Goal: Task Accomplishment & Management: Use online tool/utility

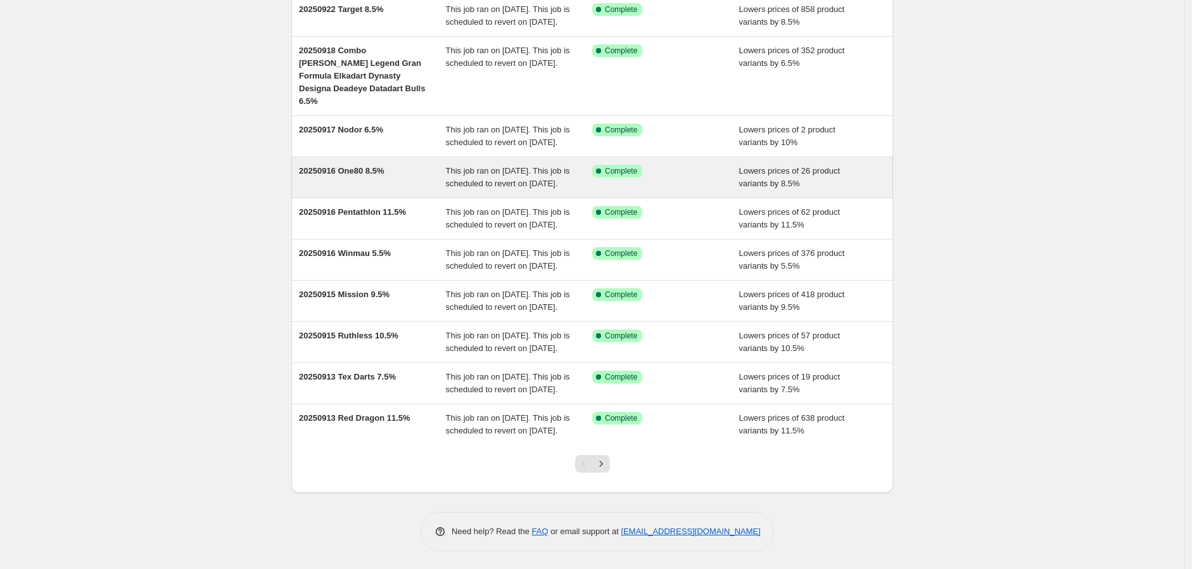
scroll to position [223, 0]
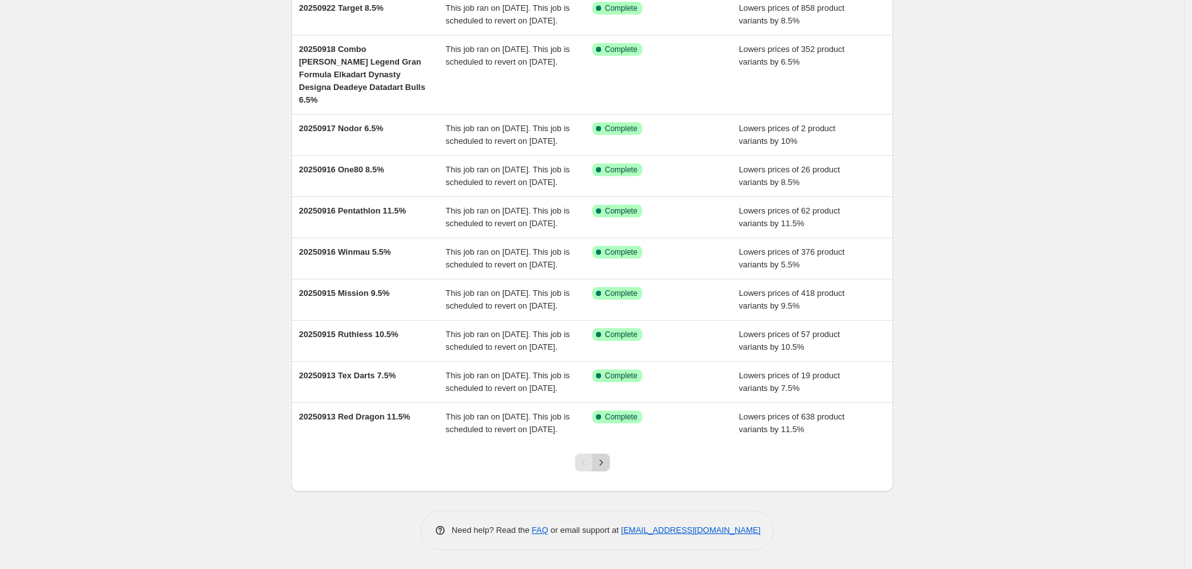
click at [607, 464] on icon "Next" at bounding box center [601, 462] width 13 height 13
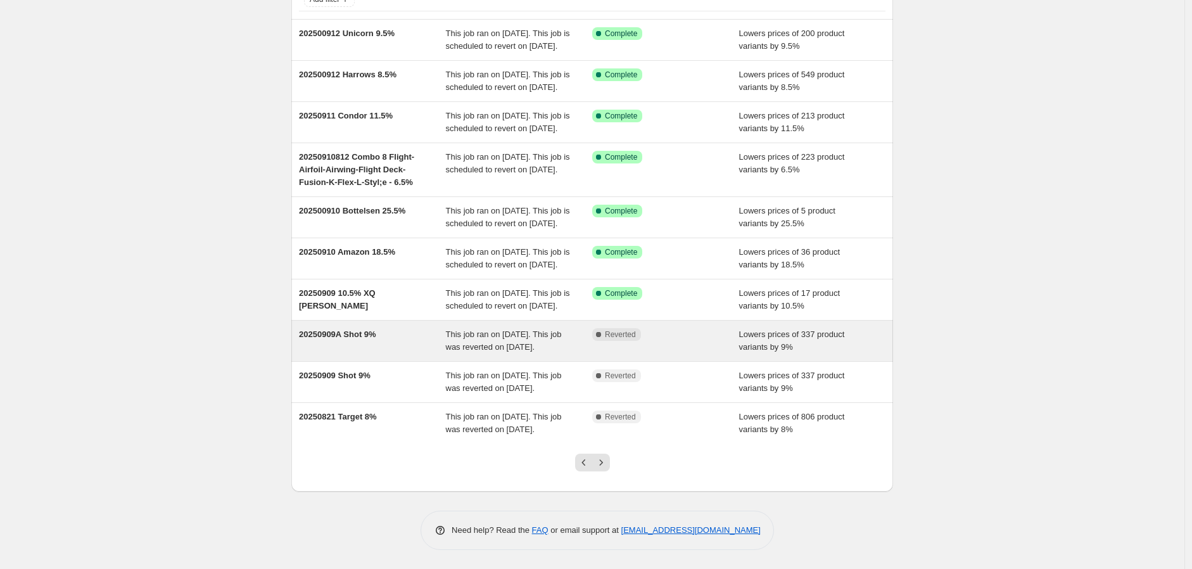
scroll to position [210, 0]
click at [523, 328] on div "This job ran on [DATE]. This job was reverted on [DATE]." at bounding box center [519, 340] width 147 height 25
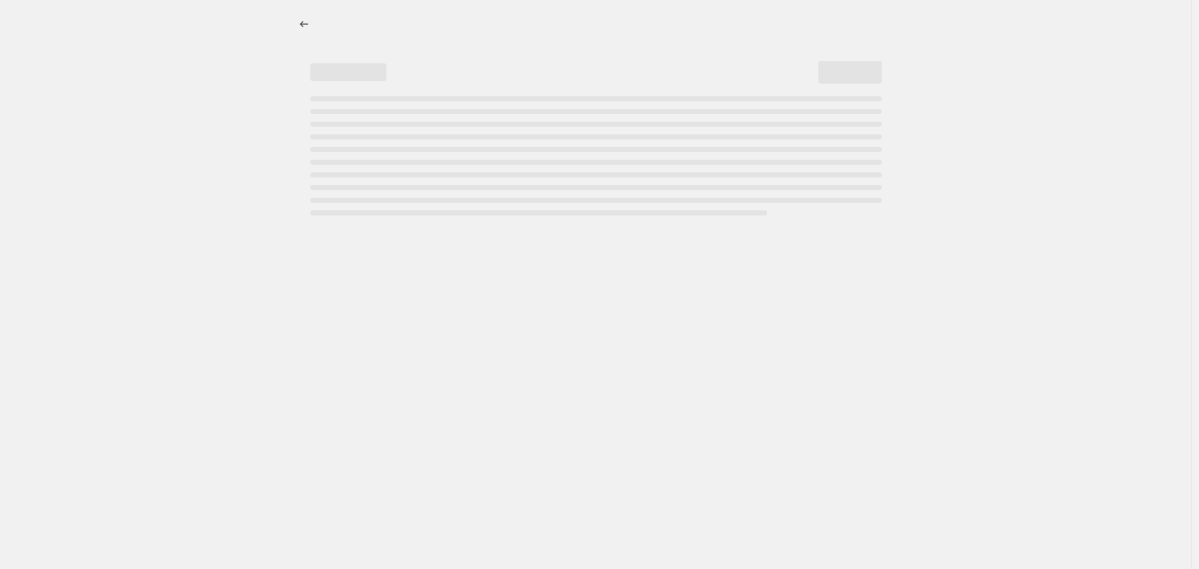
select select "percentage"
select select "no_change"
select select "vendor"
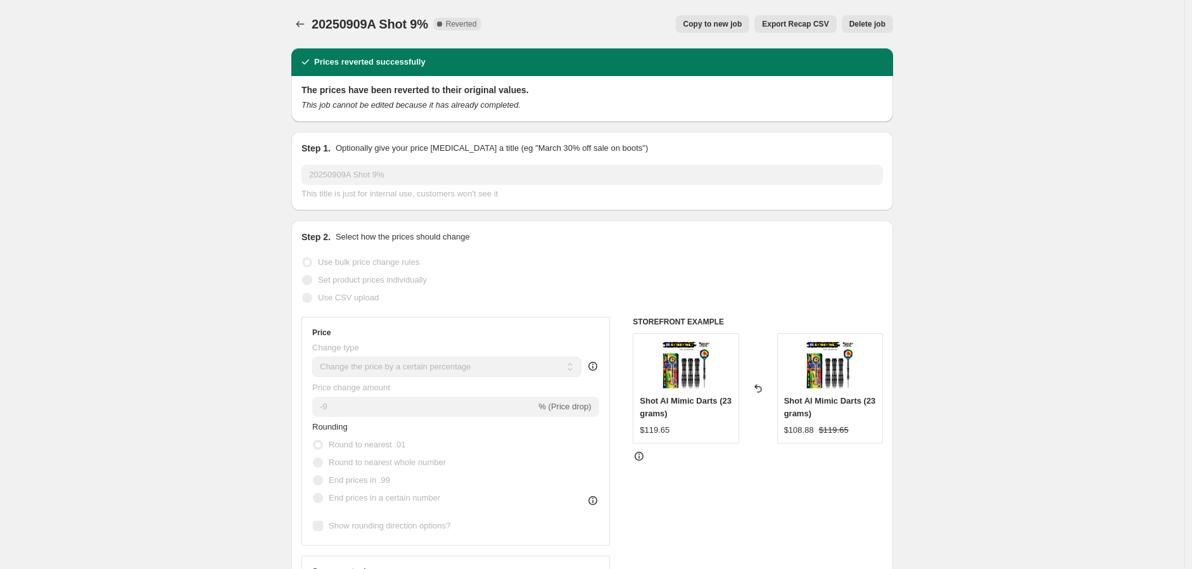
click at [725, 21] on span "Copy to new job" at bounding box center [712, 24] width 59 height 10
select select "percentage"
select select "no_change"
select select "vendor"
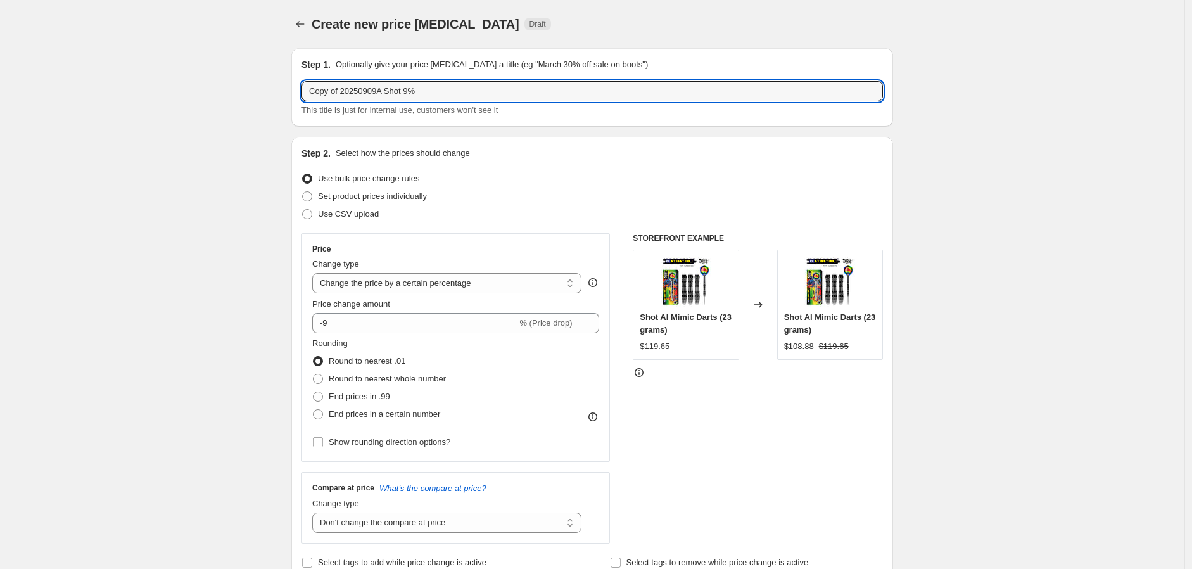
drag, startPoint x: 429, startPoint y: 87, endPoint x: 242, endPoint y: 89, distance: 186.9
type input "20251009 - TEST"
click at [530, 181] on div "Use bulk price change rules" at bounding box center [591, 179] width 581 height 18
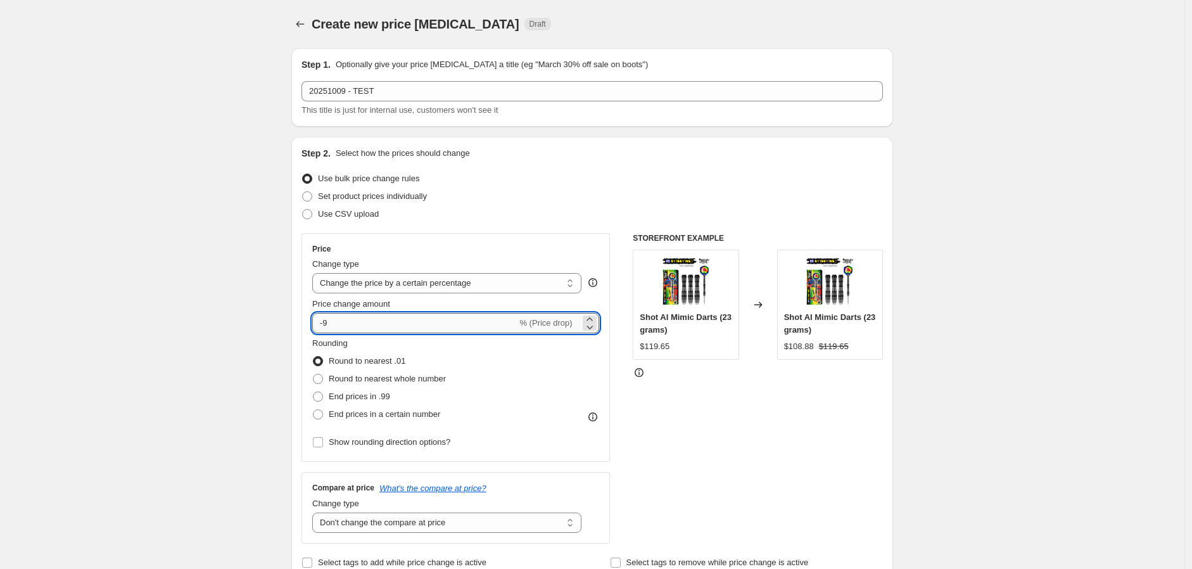
click at [331, 319] on input "-9" at bounding box center [414, 323] width 205 height 20
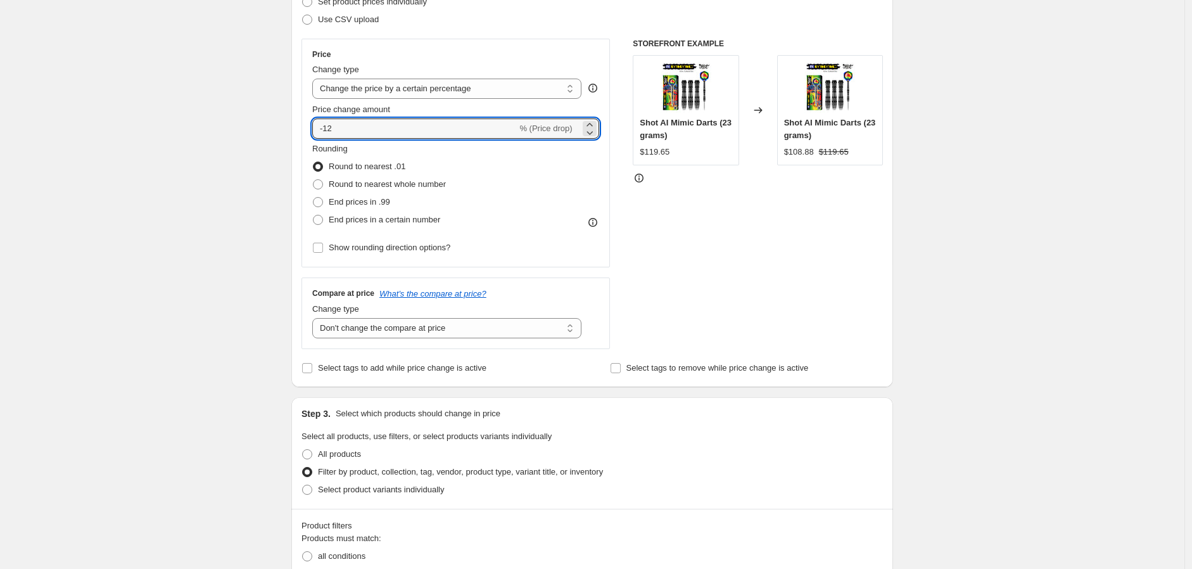
scroll to position [281, 0]
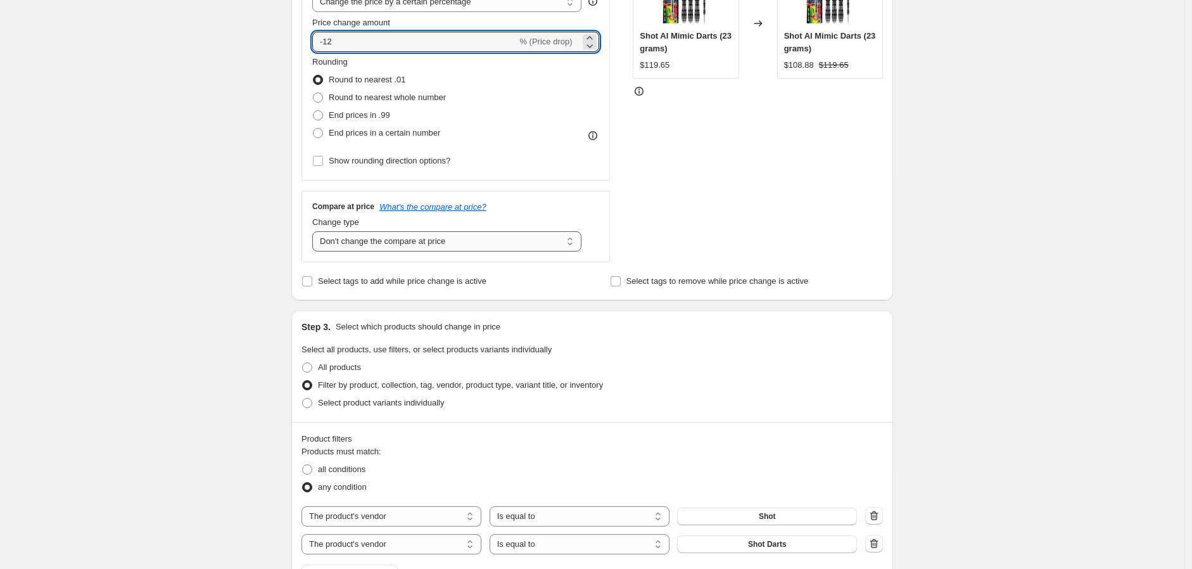
type input "-12"
click at [572, 243] on select "Change the compare at price to the current price (sale) Change the compare at p…" at bounding box center [446, 241] width 269 height 20
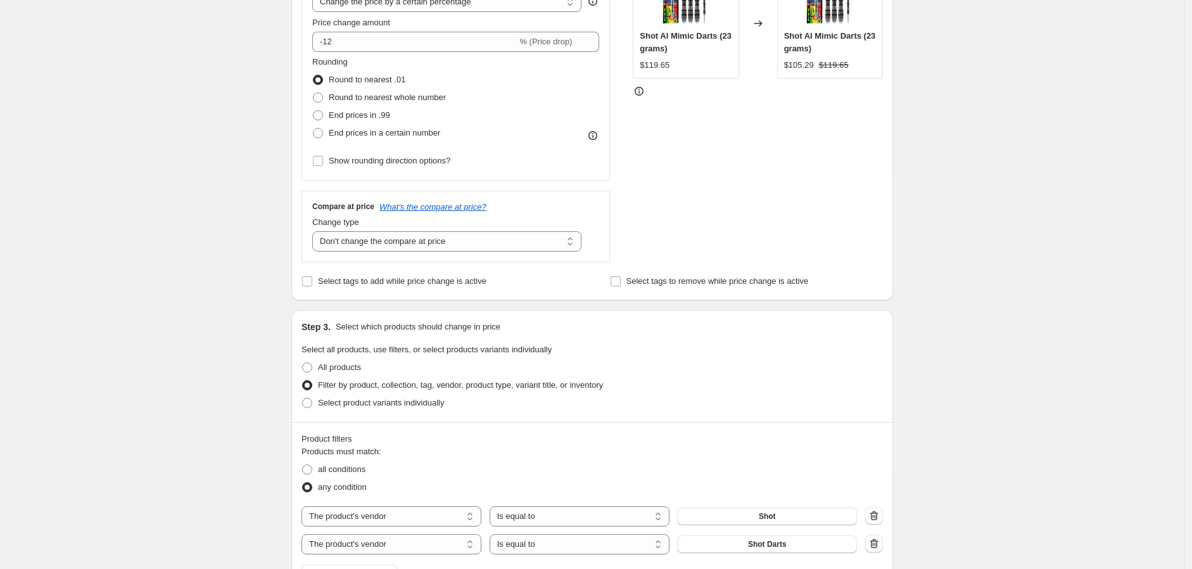
click at [662, 217] on div "STOREFRONT EXAMPLE Shot AI Mimic Darts (23 grams) $119.65 Changed to Shot AI Mi…" at bounding box center [758, 107] width 250 height 310
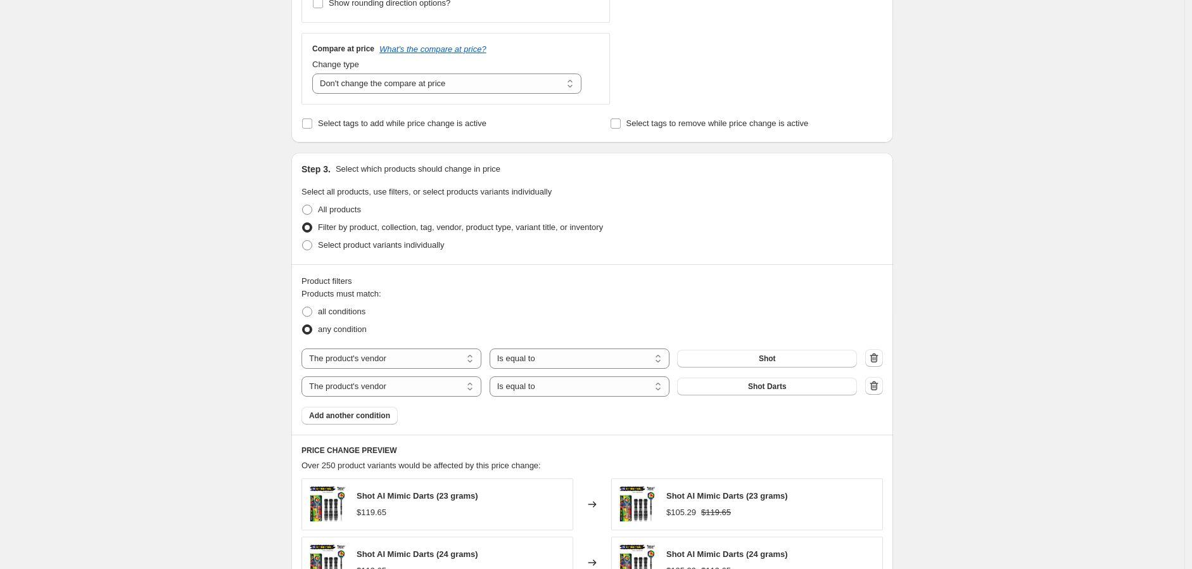
scroll to position [492, 0]
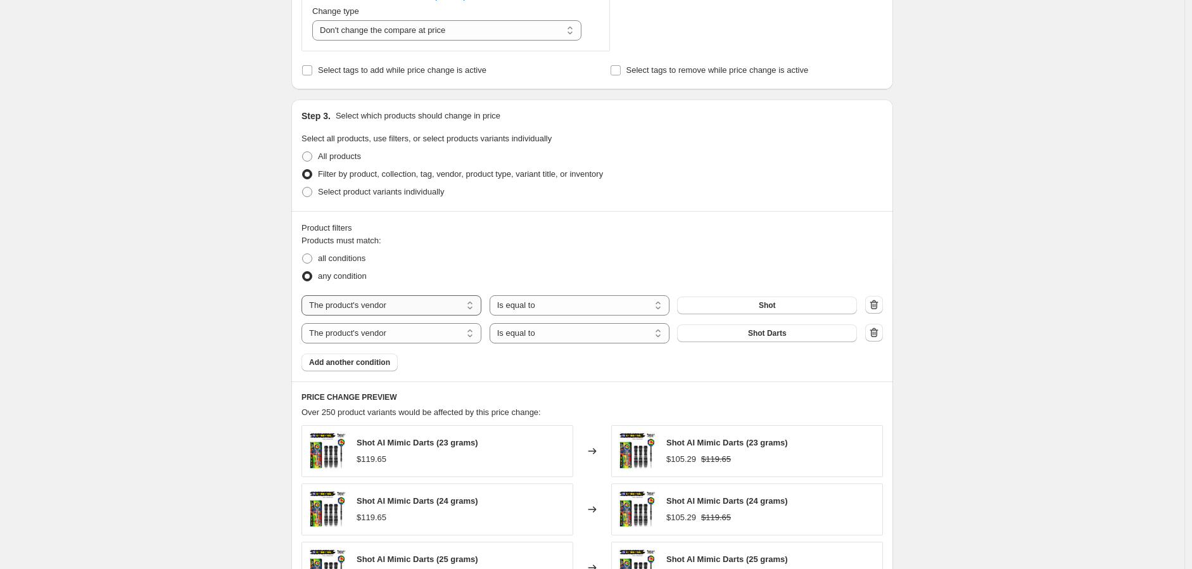
click at [476, 308] on select "The product The product's collection The product's tag The product's vendor The…" at bounding box center [391, 305] width 180 height 20
select select "title"
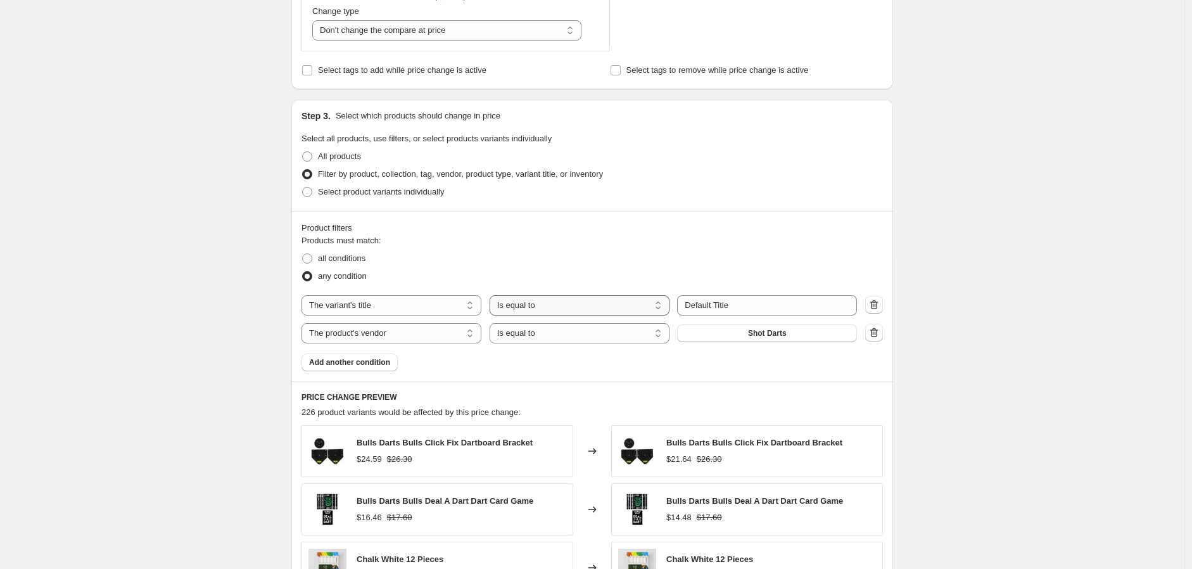
click at [659, 310] on select "Is equal to Is not equal to Contains" at bounding box center [580, 305] width 180 height 20
click at [493, 295] on select "Is equal to Is not equal to Contains" at bounding box center [580, 305] width 180 height 20
click at [764, 307] on input "Default Title" at bounding box center [767, 305] width 180 height 20
paste input "Shot [PERSON_NAME] Gen 2 90% Tungsten Darts"
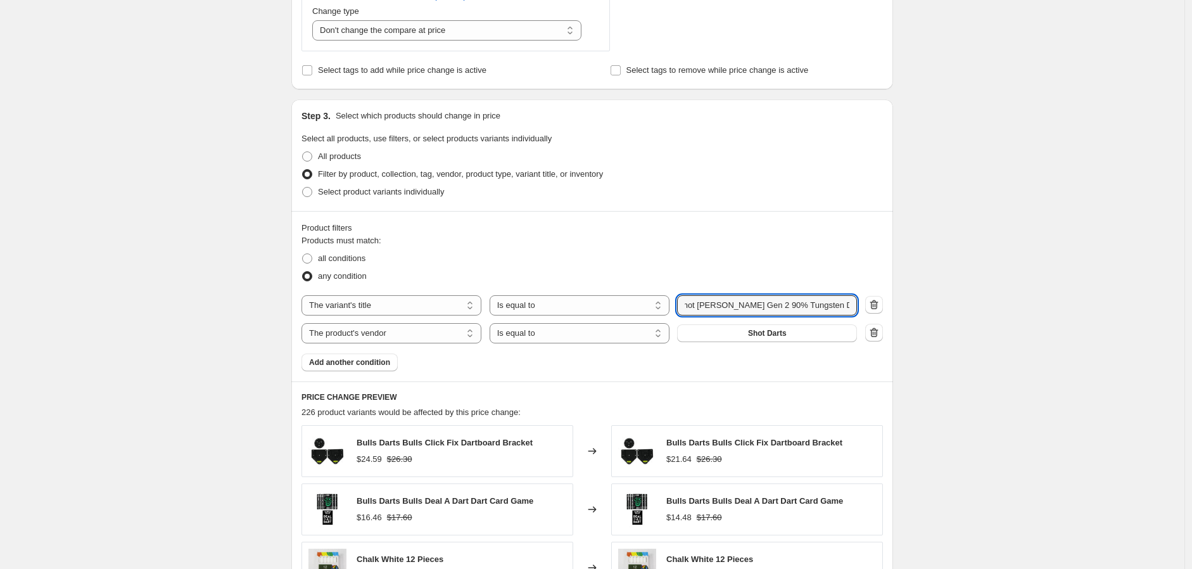
click at [879, 331] on div at bounding box center [874, 333] width 18 height 19
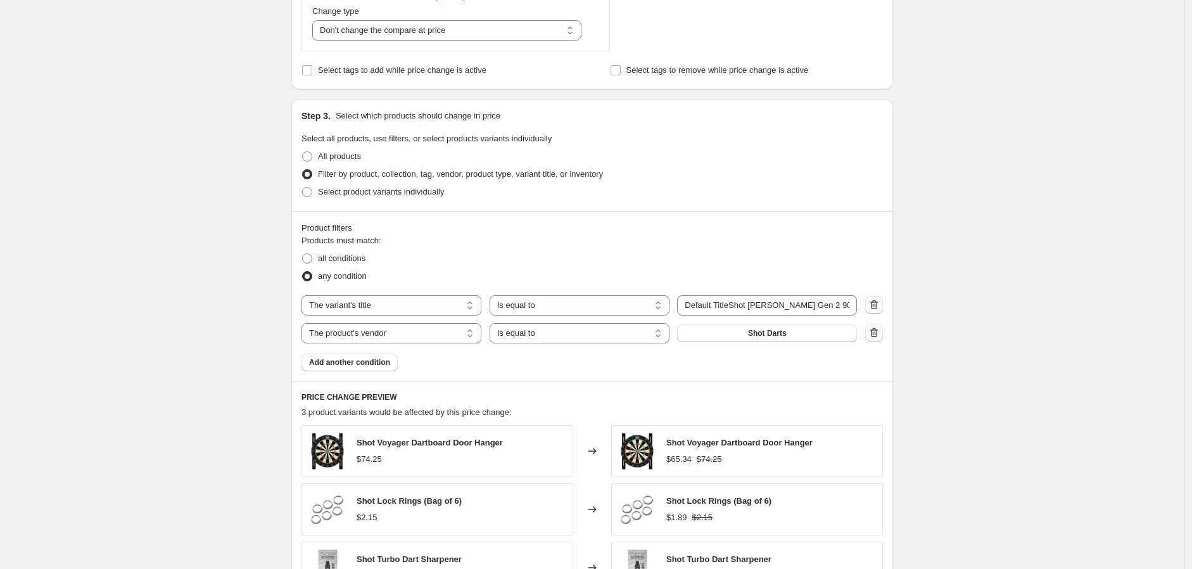
click at [877, 331] on icon "button" at bounding box center [874, 332] width 13 height 13
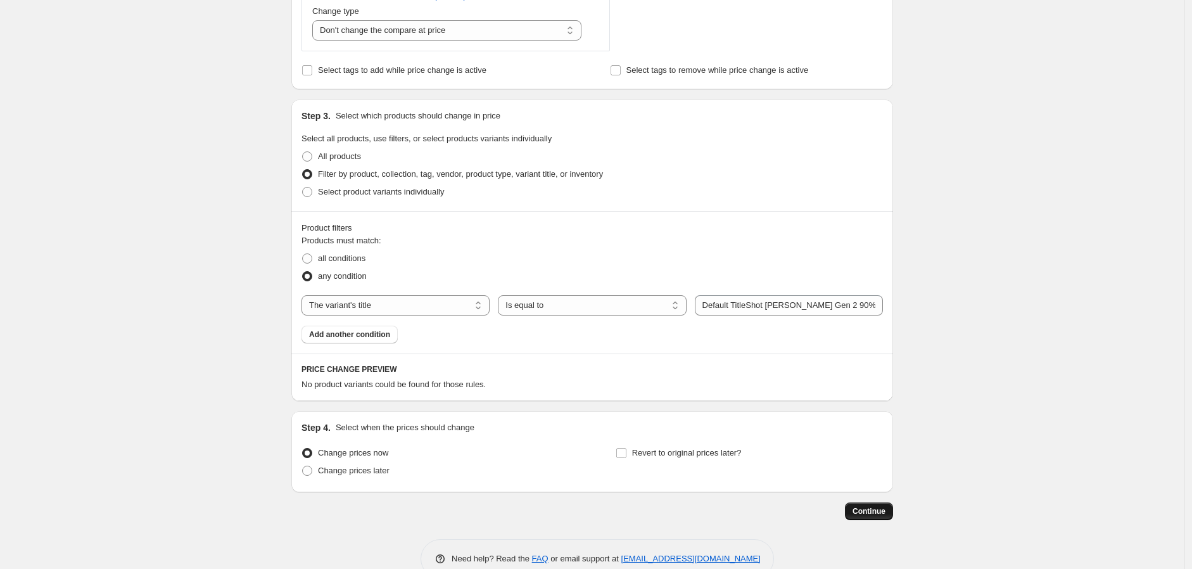
click at [866, 511] on span "Continue" at bounding box center [869, 511] width 33 height 10
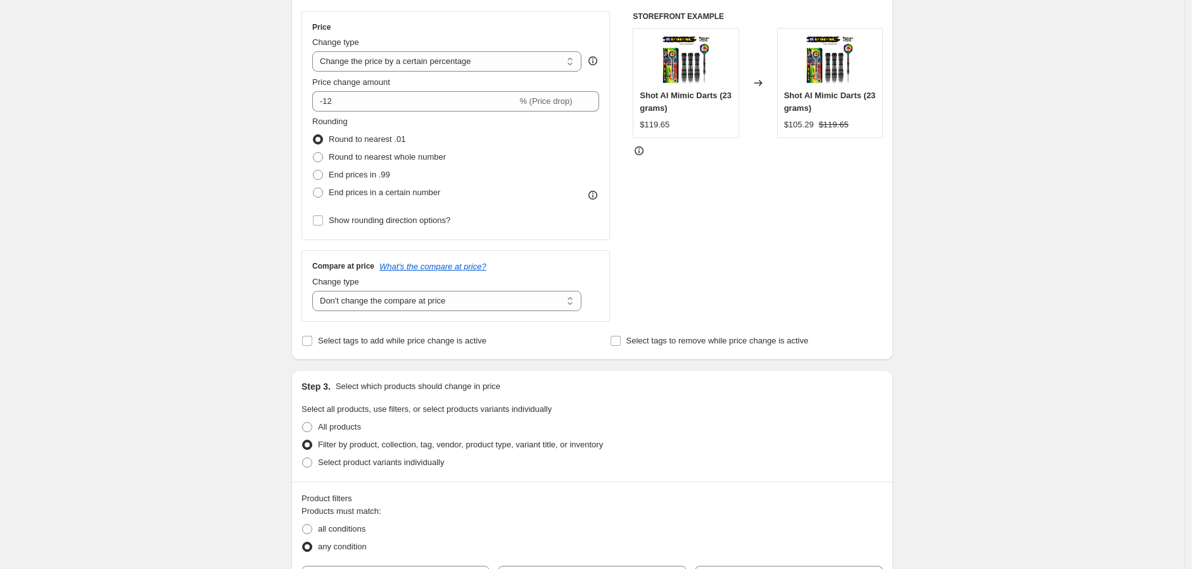
scroll to position [422, 0]
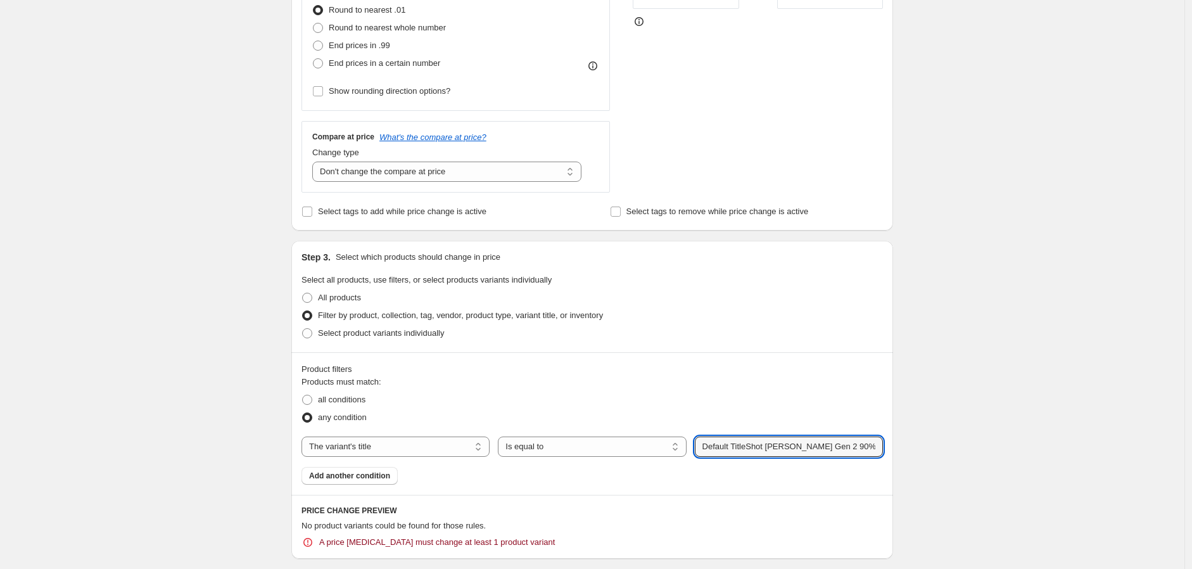
drag, startPoint x: 751, startPoint y: 448, endPoint x: 640, endPoint y: 462, distance: 111.0
click at [641, 463] on div "Products must match: all conditions any condition The product The product's col…" at bounding box center [591, 430] width 581 height 109
type input "Shot [PERSON_NAME] Gen 2 90% Tungsten Darts"
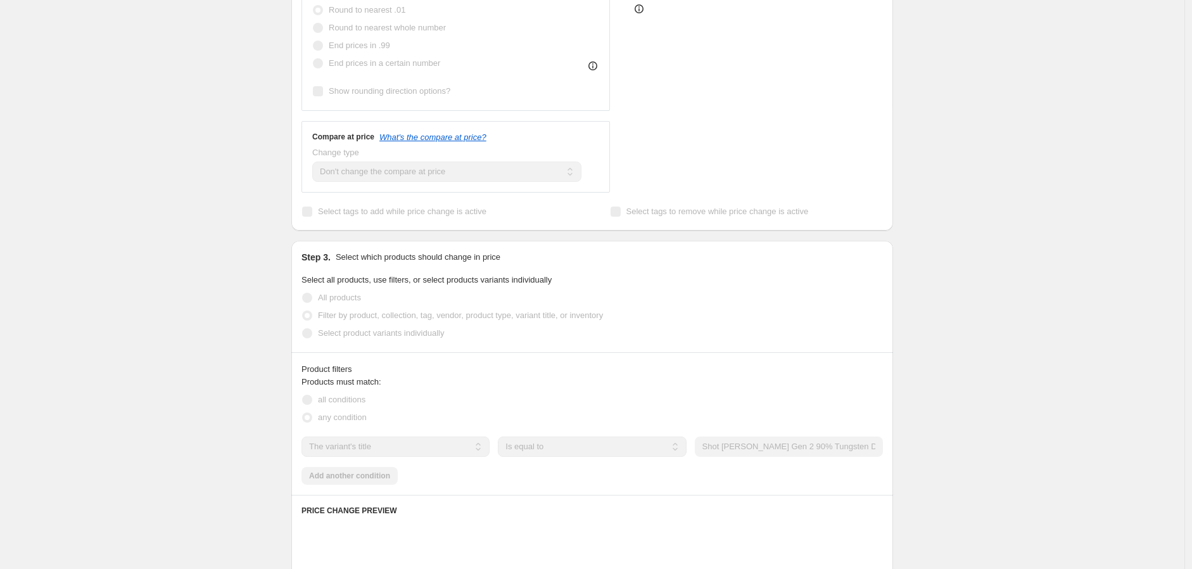
click at [828, 508] on h6 "PRICE CHANGE PREVIEW" at bounding box center [591, 510] width 581 height 10
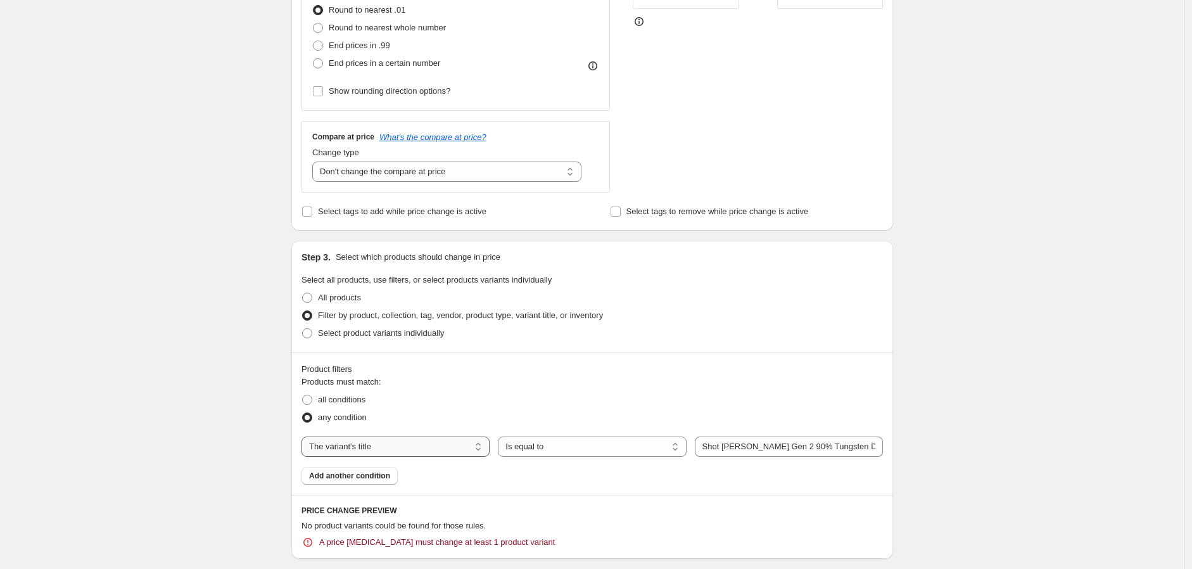
click at [484, 446] on select "The product The product's collection The product's tag The product's vendor The…" at bounding box center [395, 446] width 188 height 20
select select "tag"
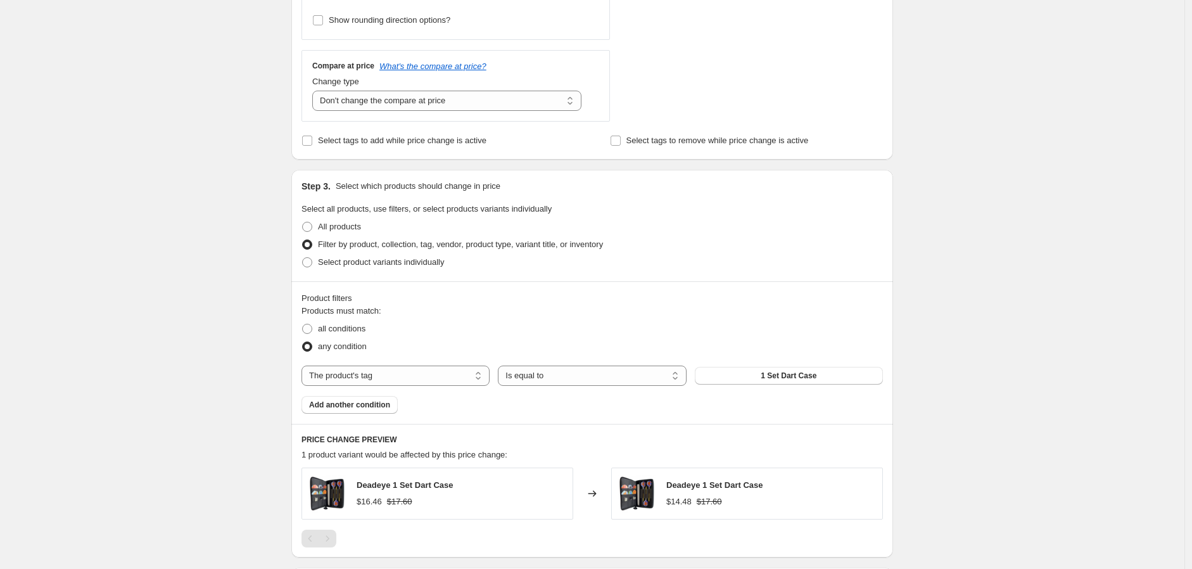
scroll to position [351, 0]
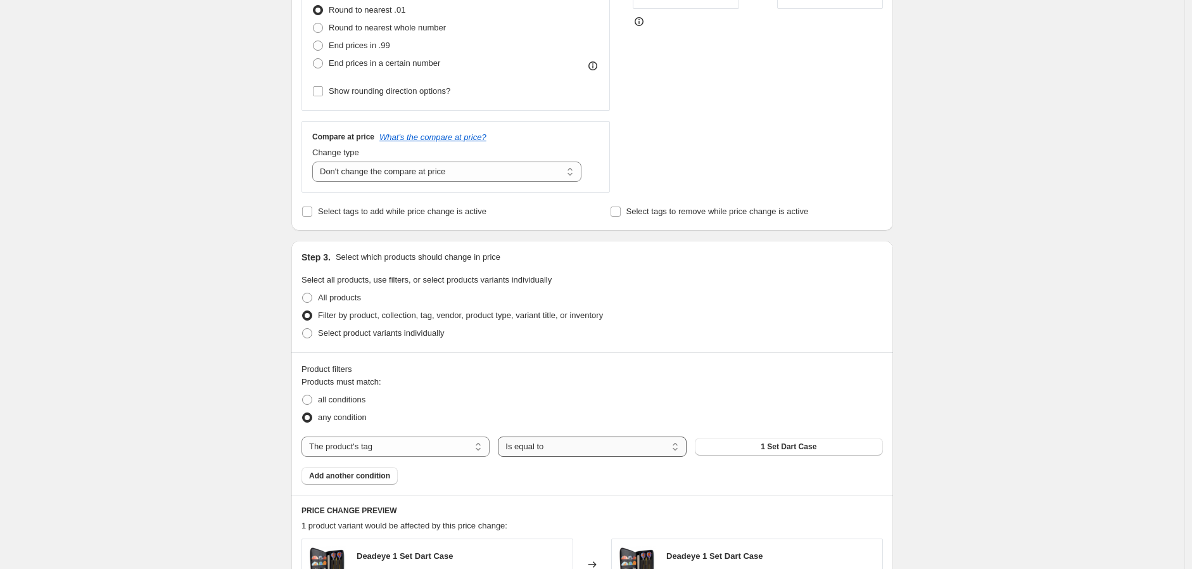
click at [617, 440] on select "Is equal to Is not equal to" at bounding box center [592, 446] width 188 height 20
click at [816, 448] on span "1 Set Dart Case" at bounding box center [789, 446] width 56 height 10
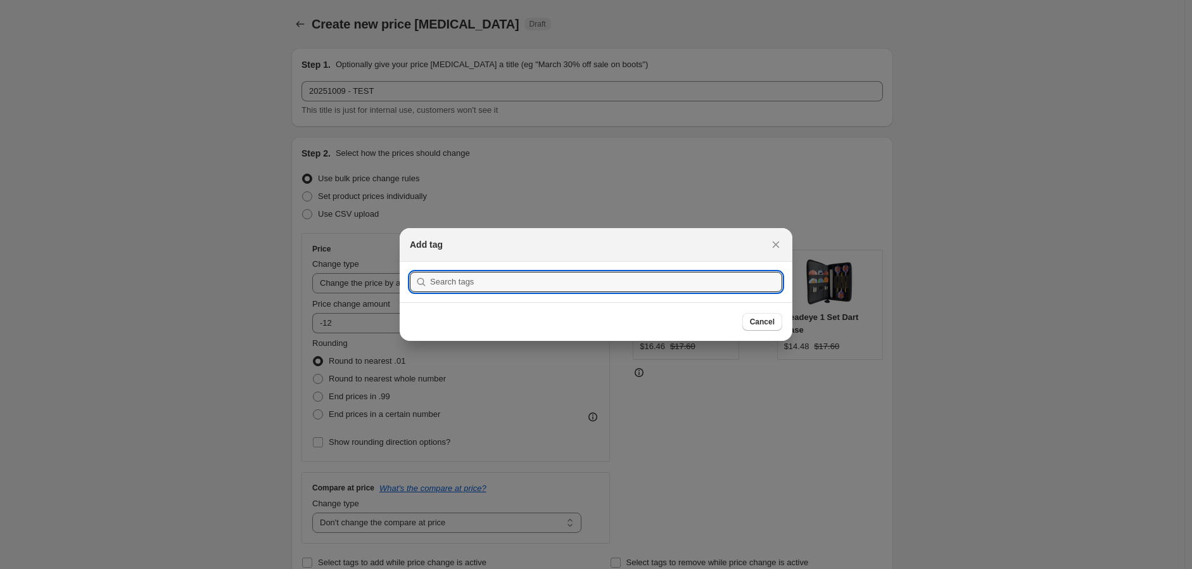
scroll to position [0, 0]
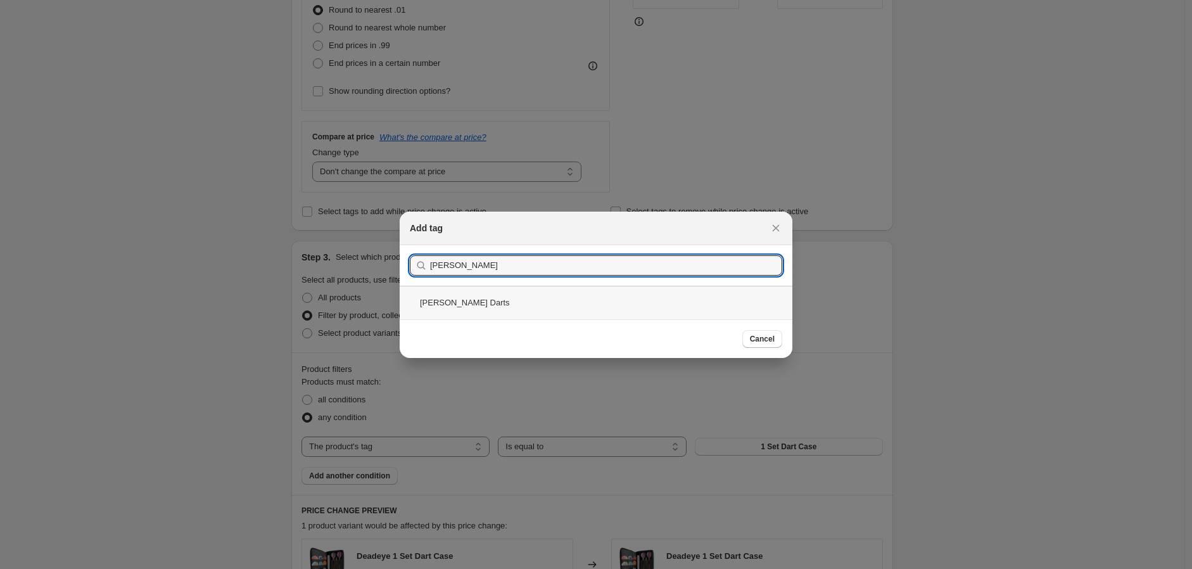
type input "bRADLEY bROOKS"
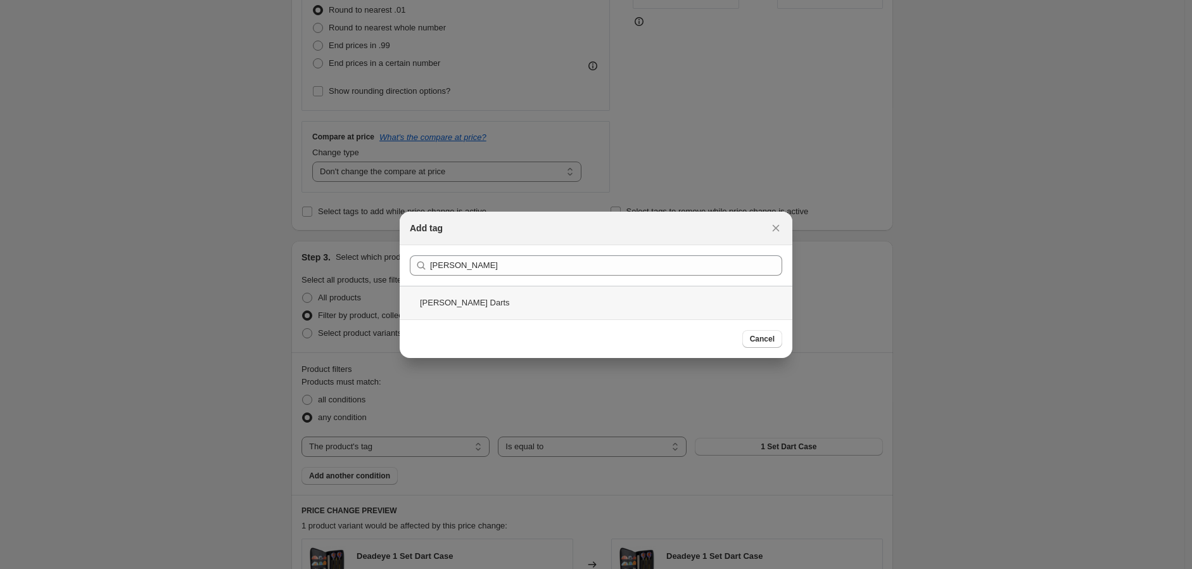
click at [543, 293] on div "Bradley Brooks Darts" at bounding box center [596, 303] width 393 height 34
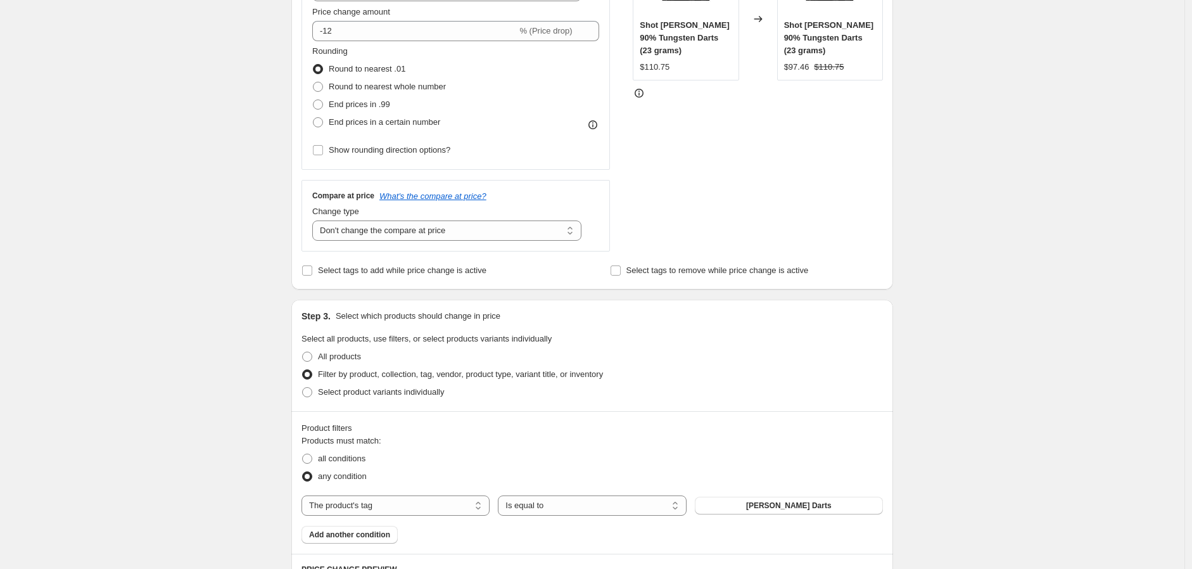
scroll to position [290, 0]
click at [573, 237] on select "Change the compare at price to the current price (sale) Change the compare at p…" at bounding box center [446, 232] width 269 height 20
select select "ep"
click at [315, 222] on select "Change the compare at price to the current price (sale) Change the compare at p…" at bounding box center [446, 232] width 269 height 20
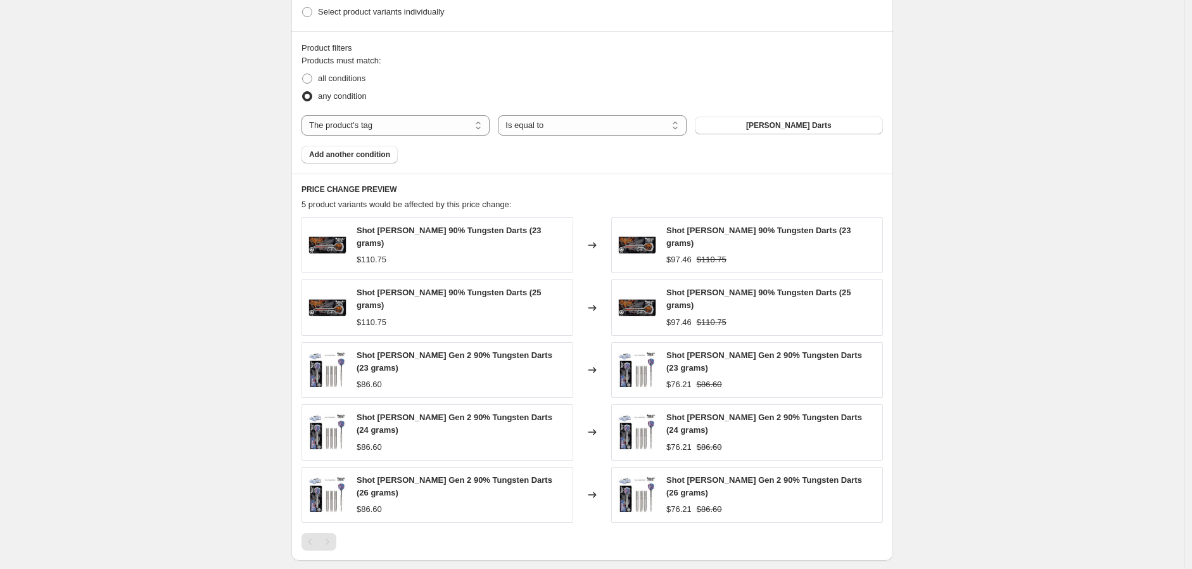
scroll to position [713, 0]
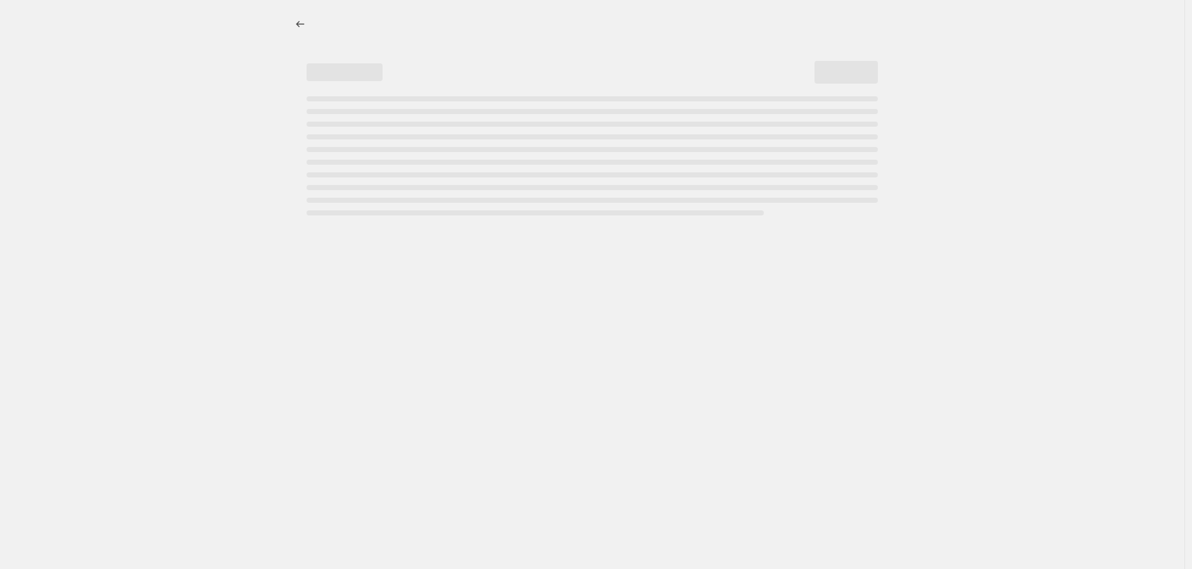
select select "percentage"
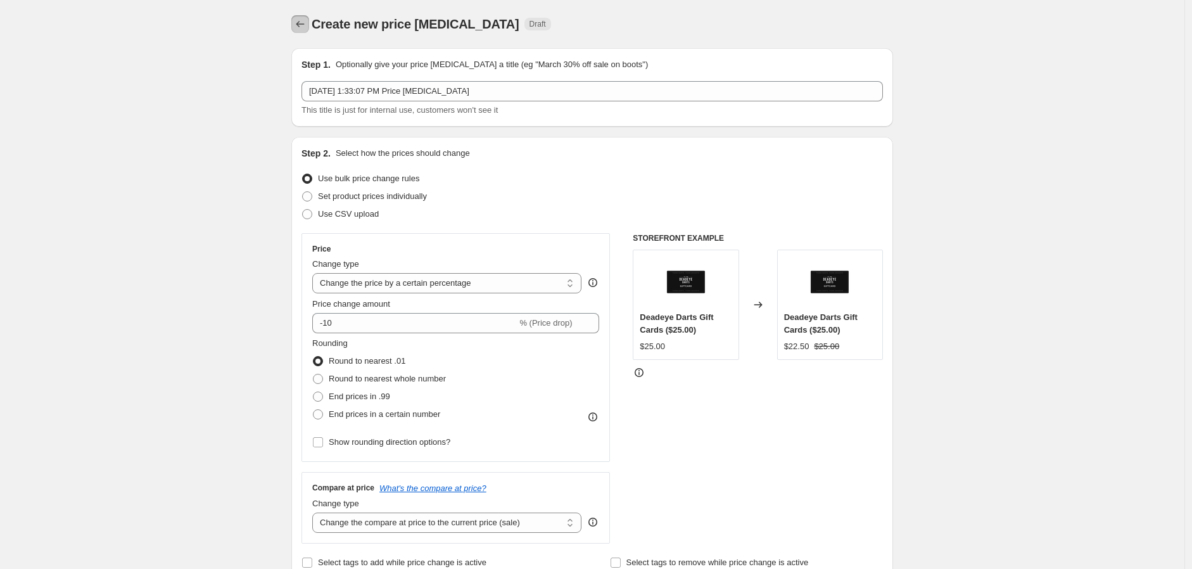
click at [302, 20] on icon "Price change jobs" at bounding box center [300, 24] width 13 height 13
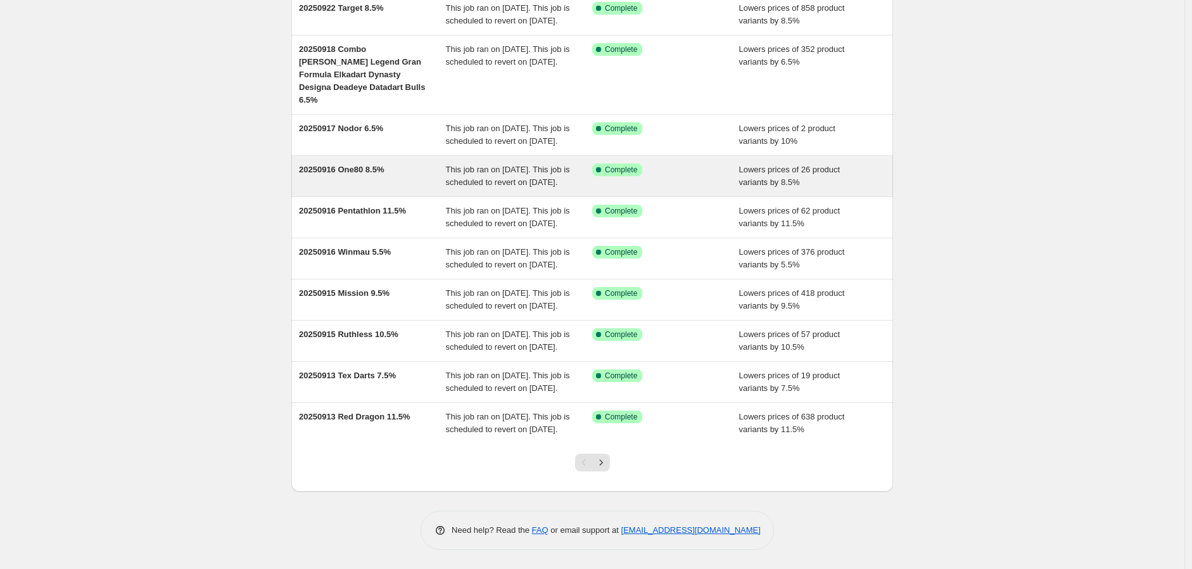
scroll to position [223, 0]
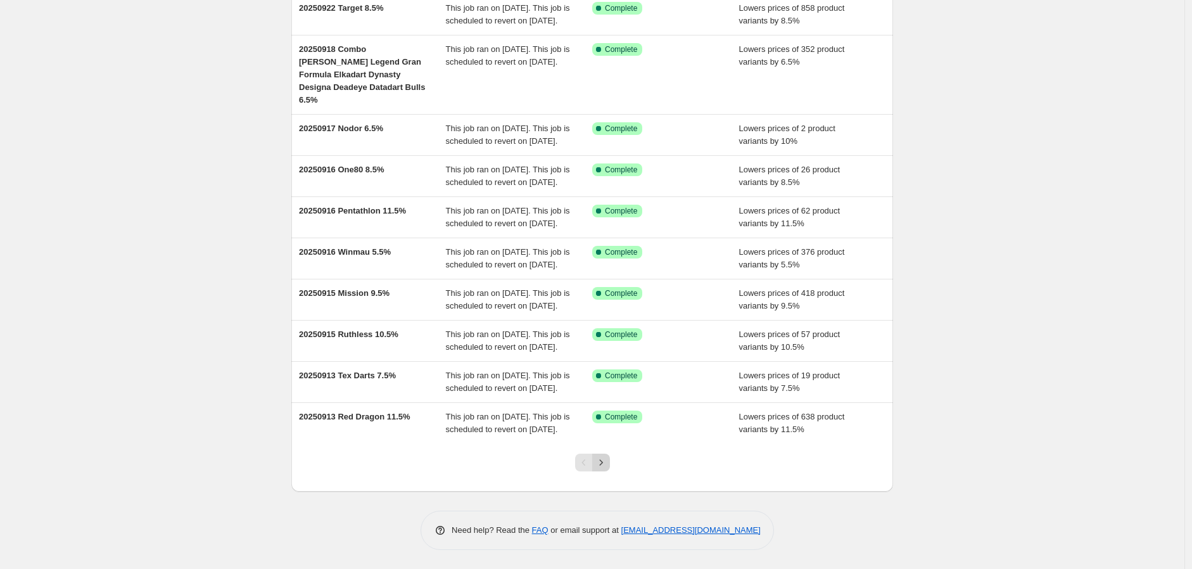
click at [600, 459] on icon "Next" at bounding box center [601, 462] width 13 height 13
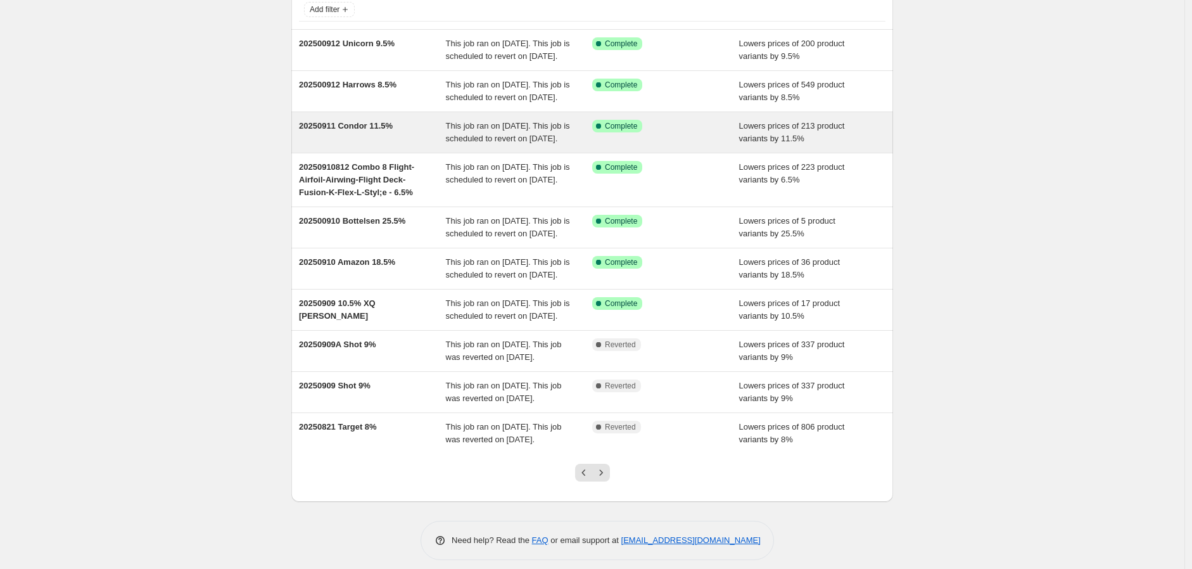
scroll to position [210, 0]
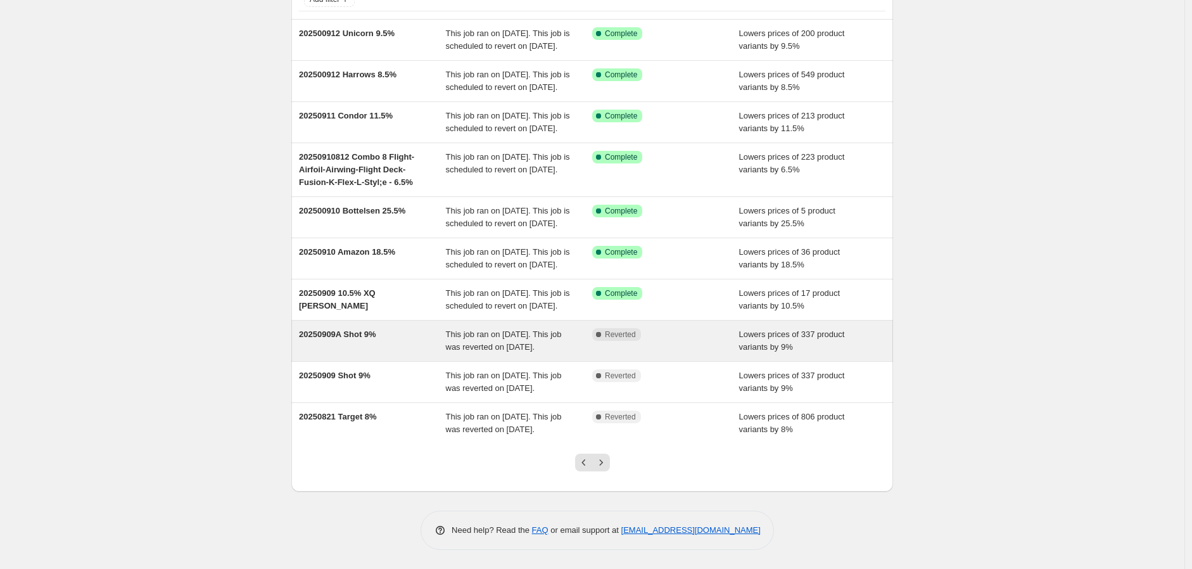
click at [501, 329] on span "This job ran on [DATE]. This job was reverted on [DATE]." at bounding box center [504, 340] width 116 height 22
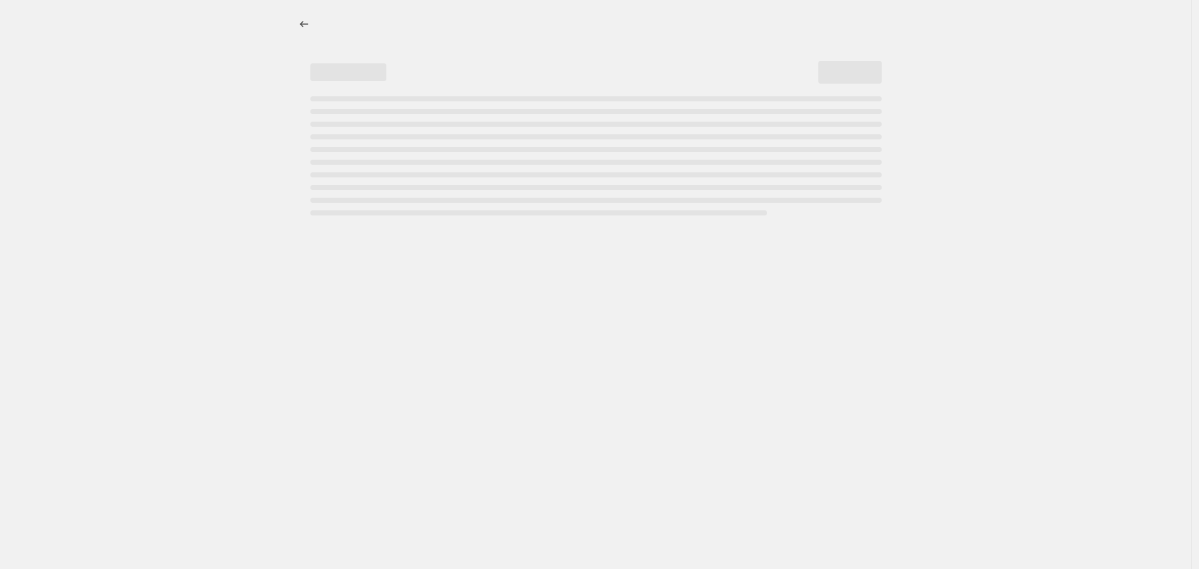
select select "percentage"
select select "no_change"
select select "vendor"
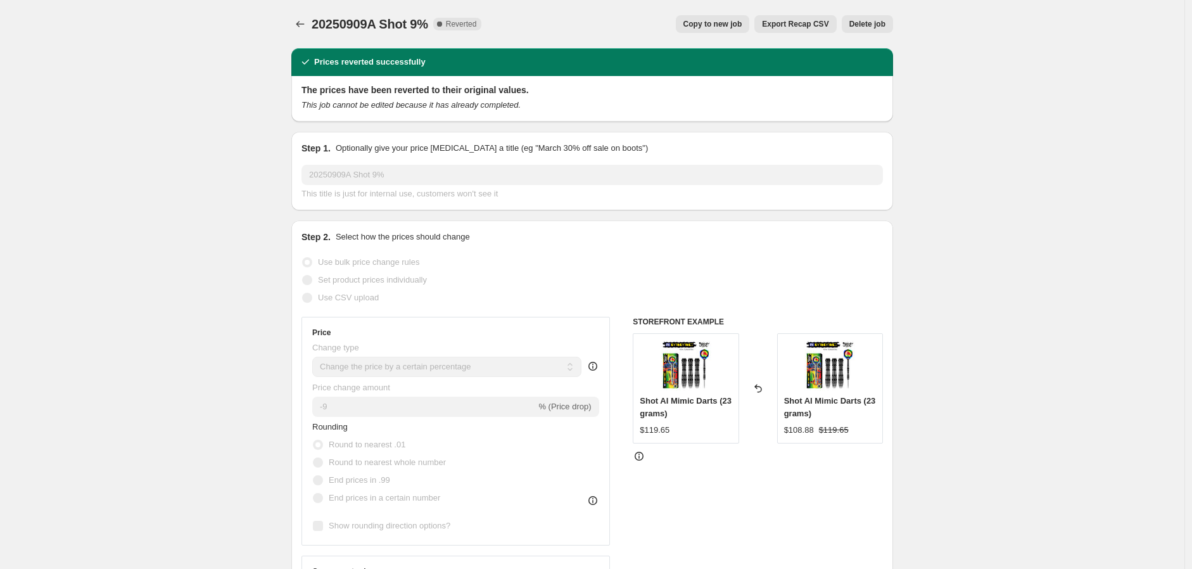
click at [727, 22] on span "Copy to new job" at bounding box center [712, 24] width 59 height 10
select select "percentage"
select select "no_change"
select select "vendor"
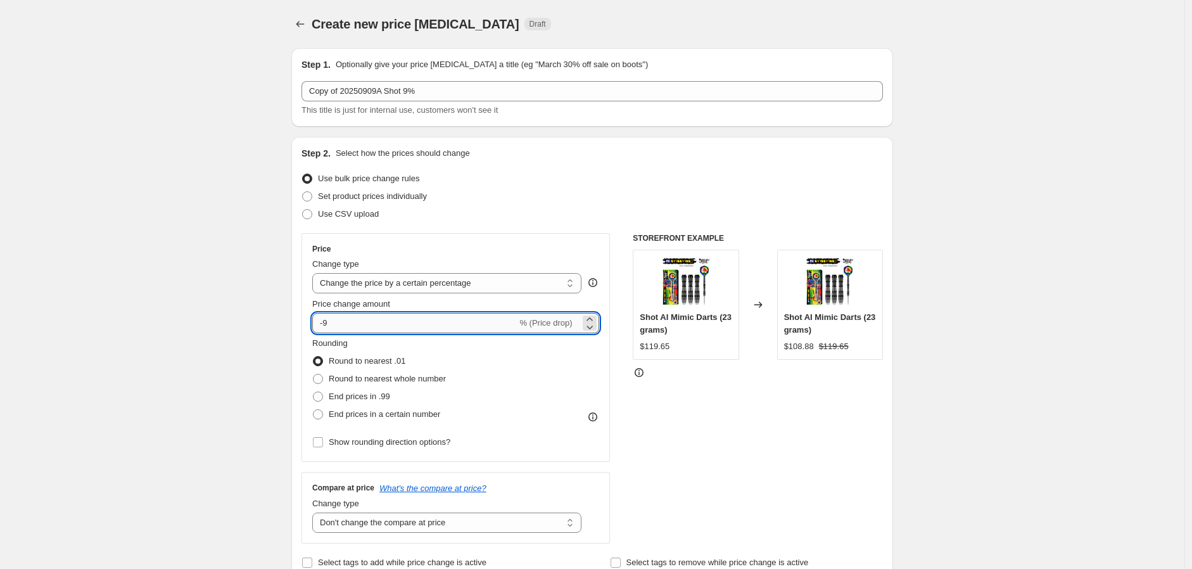
drag, startPoint x: 327, startPoint y: 328, endPoint x: 353, endPoint y: 331, distance: 25.5
click at [353, 331] on input "-9" at bounding box center [414, 323] width 205 height 20
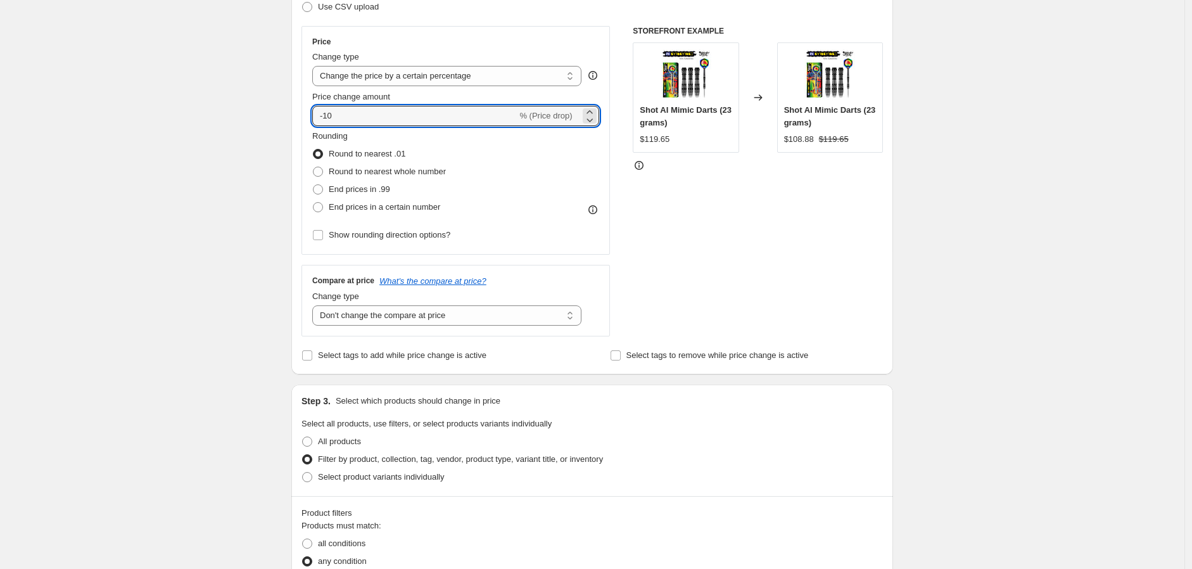
scroll to position [211, 0]
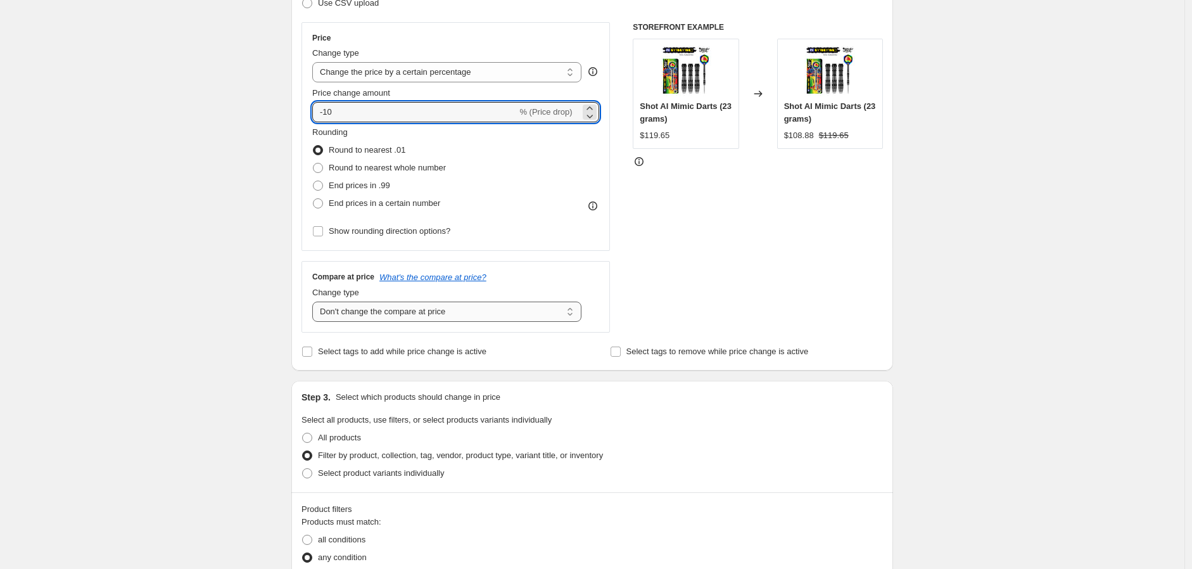
type input "-10"
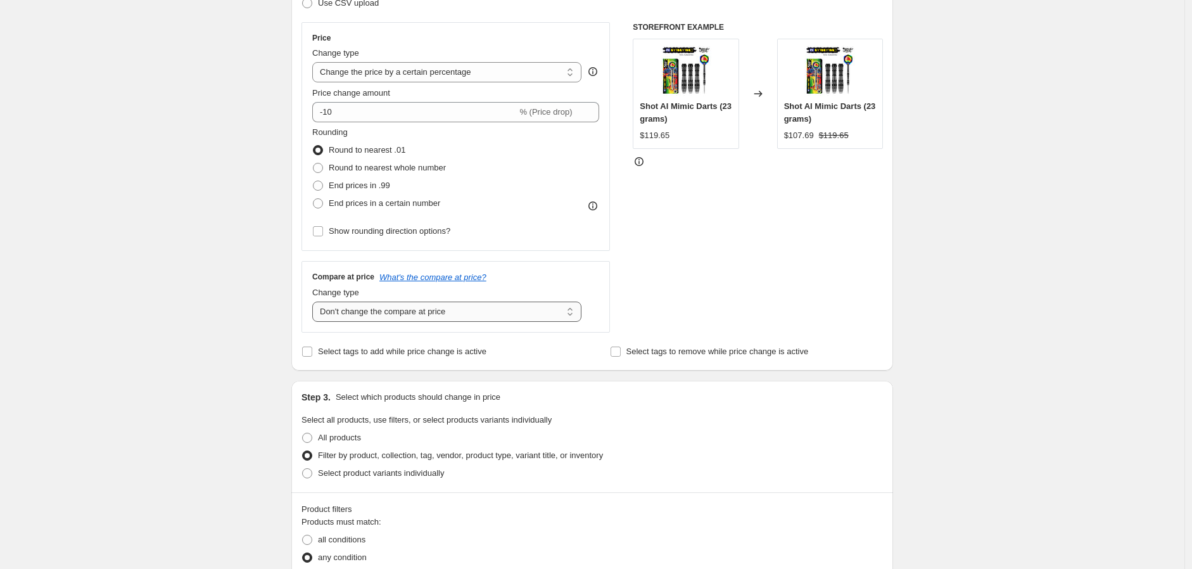
click at [573, 314] on select "Change the compare at price to the current price (sale) Change the compare at p…" at bounding box center [446, 311] width 269 height 20
select select "ep"
click at [315, 302] on select "Change the compare at price to the current price (sale) Change the compare at p…" at bounding box center [446, 311] width 269 height 20
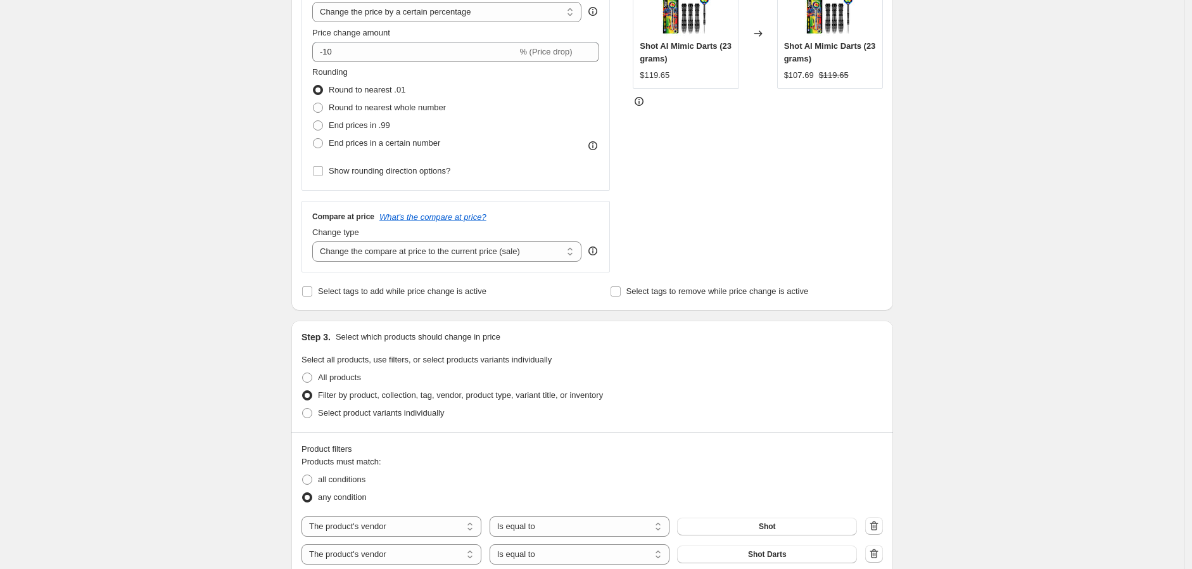
scroll to position [422, 0]
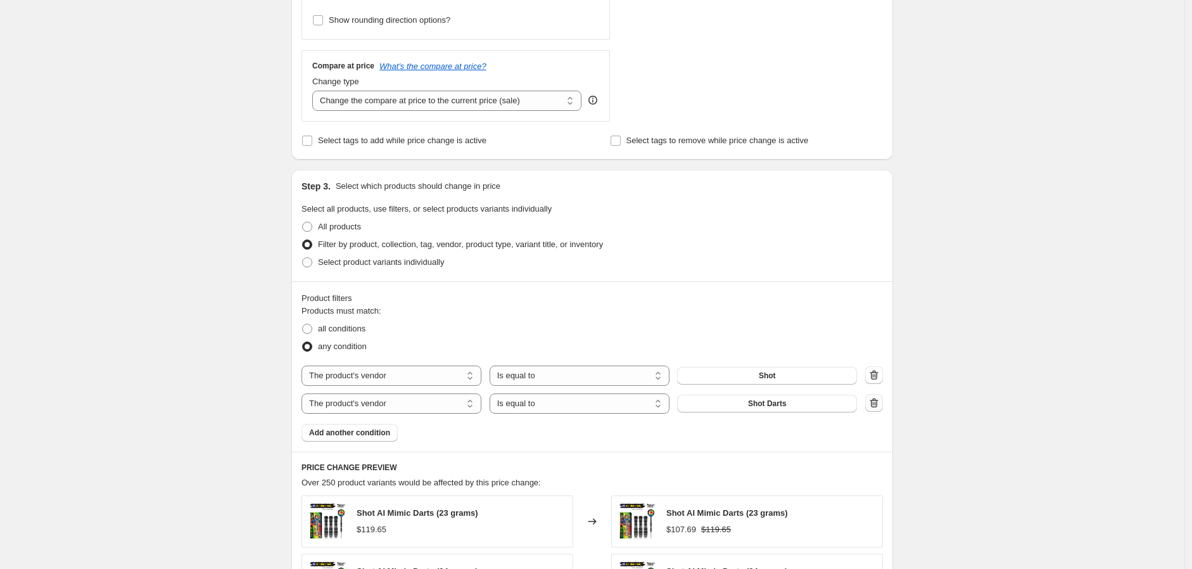
click at [872, 404] on icon "button" at bounding box center [874, 403] width 13 height 13
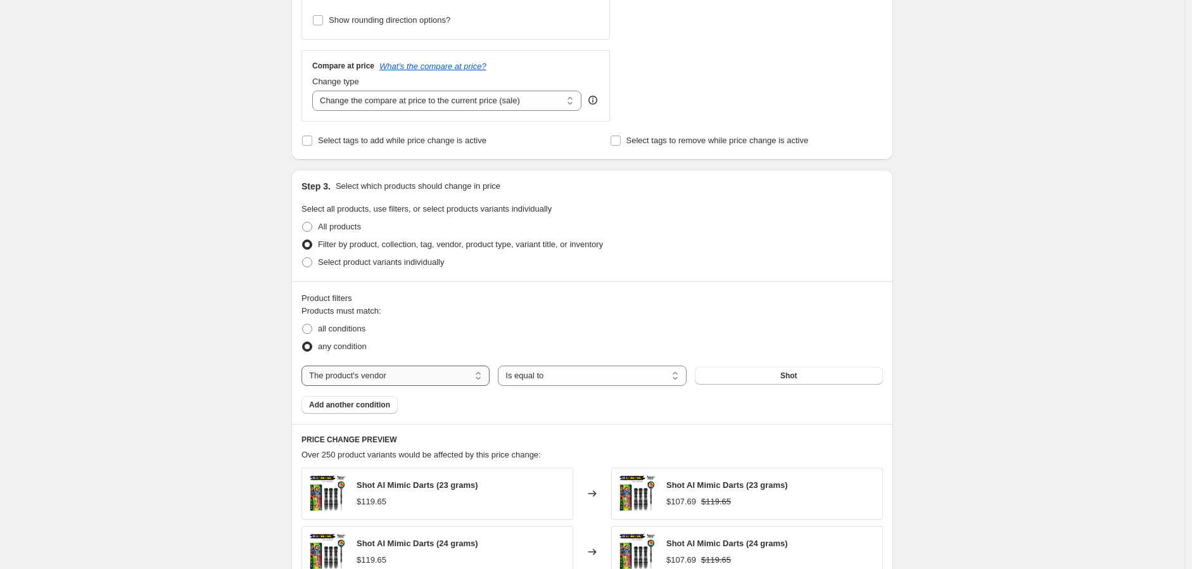
click at [480, 377] on select "The product The product's collection The product's tag The product's vendor The…" at bounding box center [395, 375] width 188 height 20
select select "title"
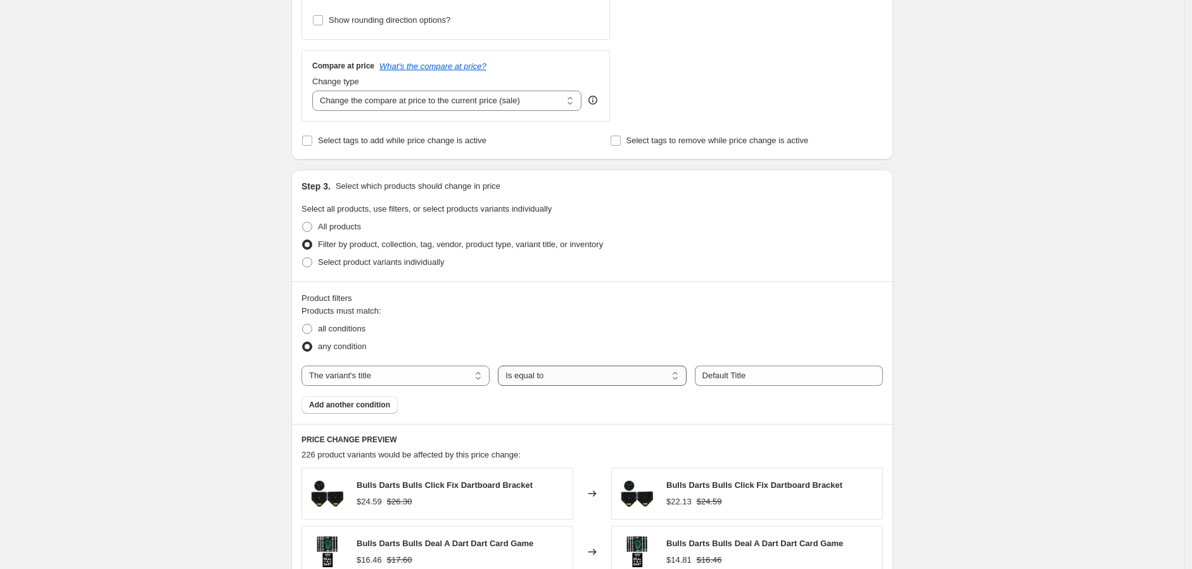
click at [545, 374] on select "Is equal to Is not equal to Contains" at bounding box center [592, 375] width 188 height 20
click at [534, 369] on select "Is equal to Is not equal to Contains" at bounding box center [592, 375] width 188 height 20
click at [762, 382] on input "Default Title" at bounding box center [789, 375] width 188 height 20
click at [845, 412] on div "Products must match: all conditions any condition The product The product's col…" at bounding box center [591, 359] width 581 height 109
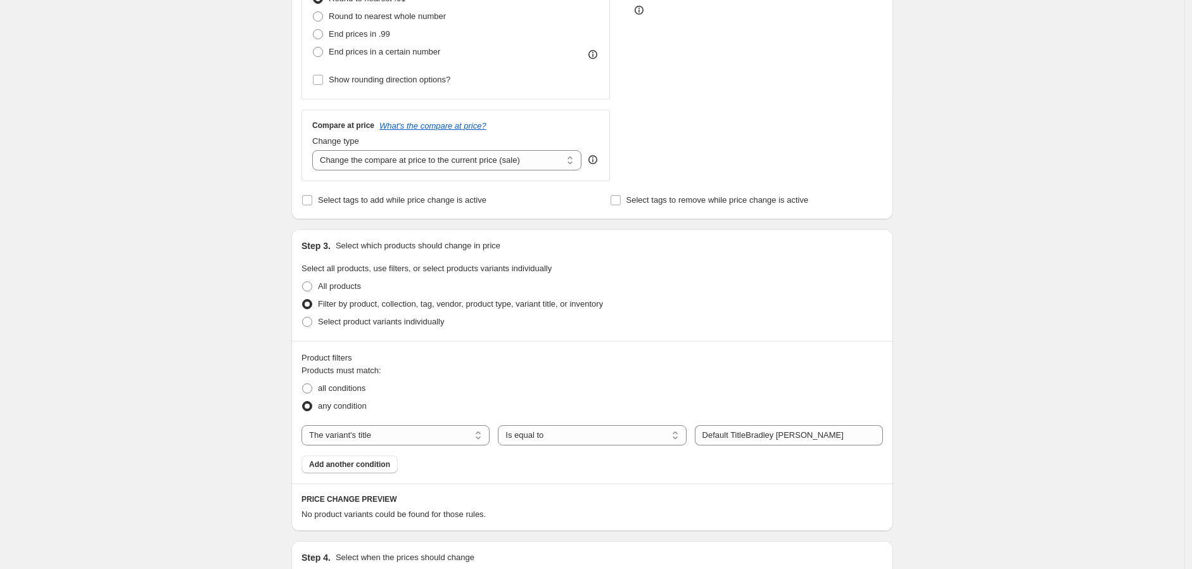
scroll to position [451, 0]
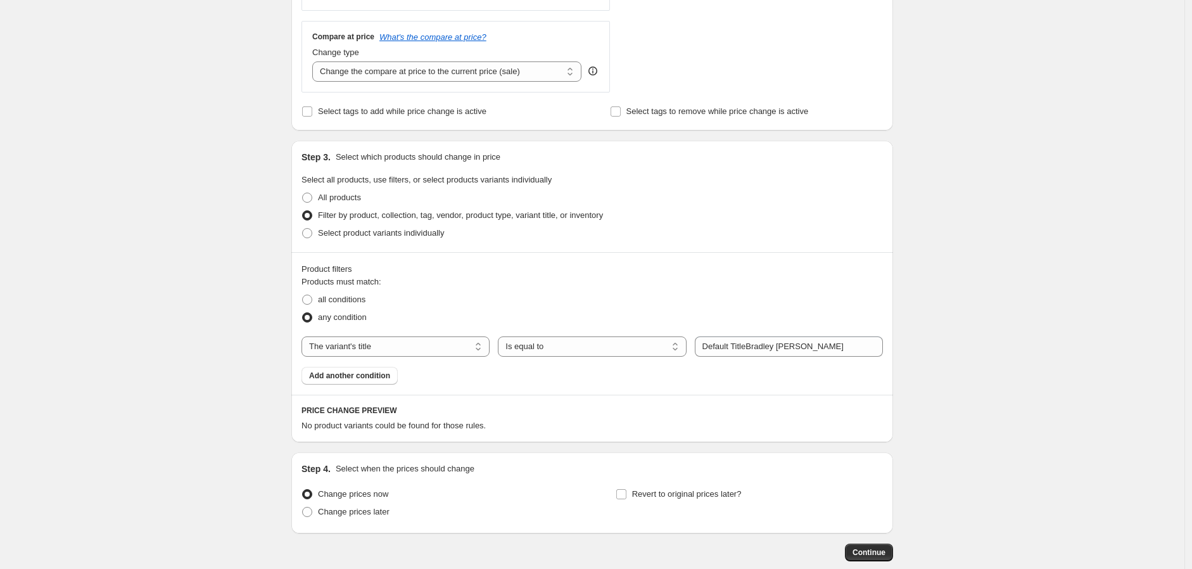
click at [615, 408] on h6 "PRICE CHANGE PREVIEW" at bounding box center [591, 410] width 581 height 10
click at [732, 360] on div "Products must match: all conditions any condition The product The product's col…" at bounding box center [591, 330] width 581 height 109
drag, startPoint x: 735, startPoint y: 349, endPoint x: 739, endPoint y: 336, distance: 13.2
click at [736, 345] on input "Default TitleBradley [PERSON_NAME]" at bounding box center [789, 346] width 188 height 20
drag, startPoint x: 751, startPoint y: 352, endPoint x: 607, endPoint y: 352, distance: 144.4
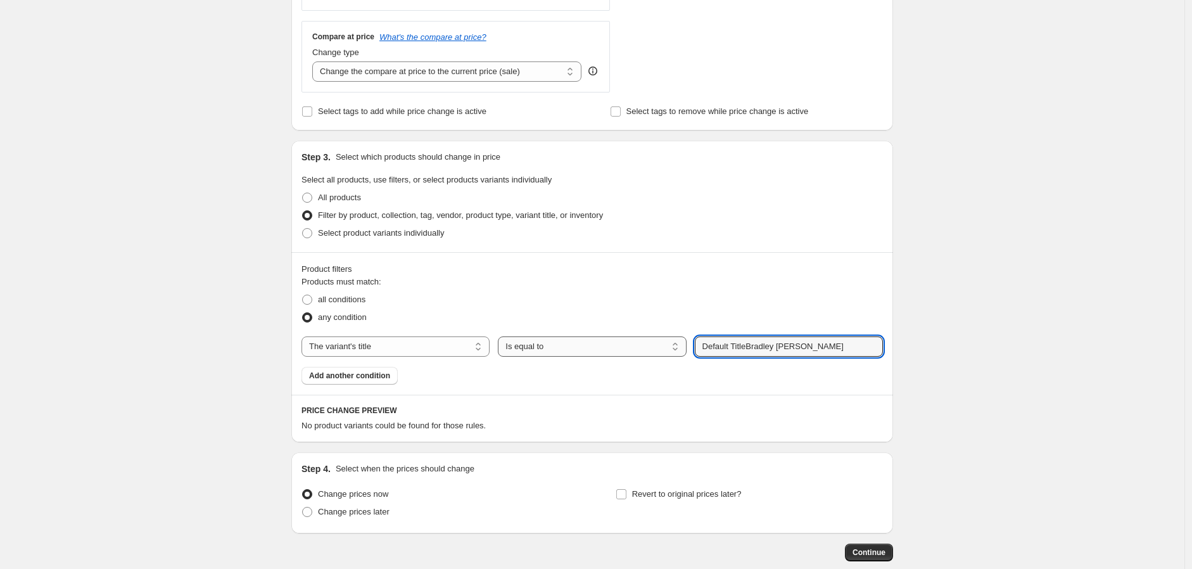
click at [616, 356] on div "The product The product's collection The product's tag The product's vendor The…" at bounding box center [591, 346] width 581 height 20
type input "[PERSON_NAME]"
click at [1096, 369] on div "Create new price [MEDICAL_DATA]. This page is ready Create new price [MEDICAL_D…" at bounding box center [592, 93] width 1184 height 1089
click at [483, 350] on select "The product The product's collection The product's tag The product's vendor The…" at bounding box center [395, 346] width 188 height 20
select select "product"
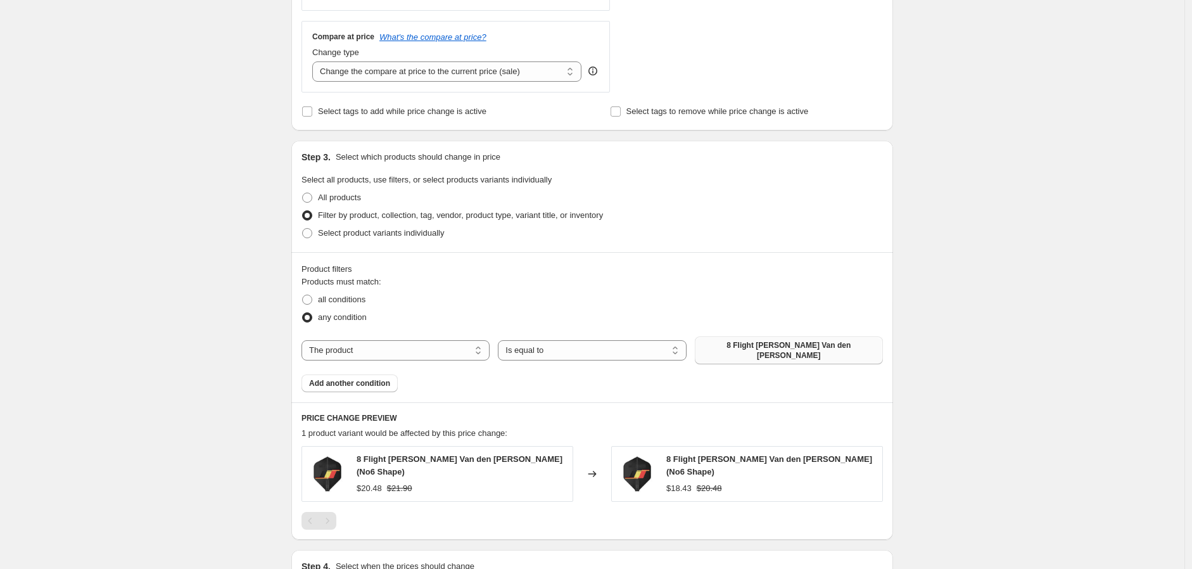
click at [851, 344] on button "8 Flight [PERSON_NAME] Van den [PERSON_NAME]" at bounding box center [789, 350] width 188 height 28
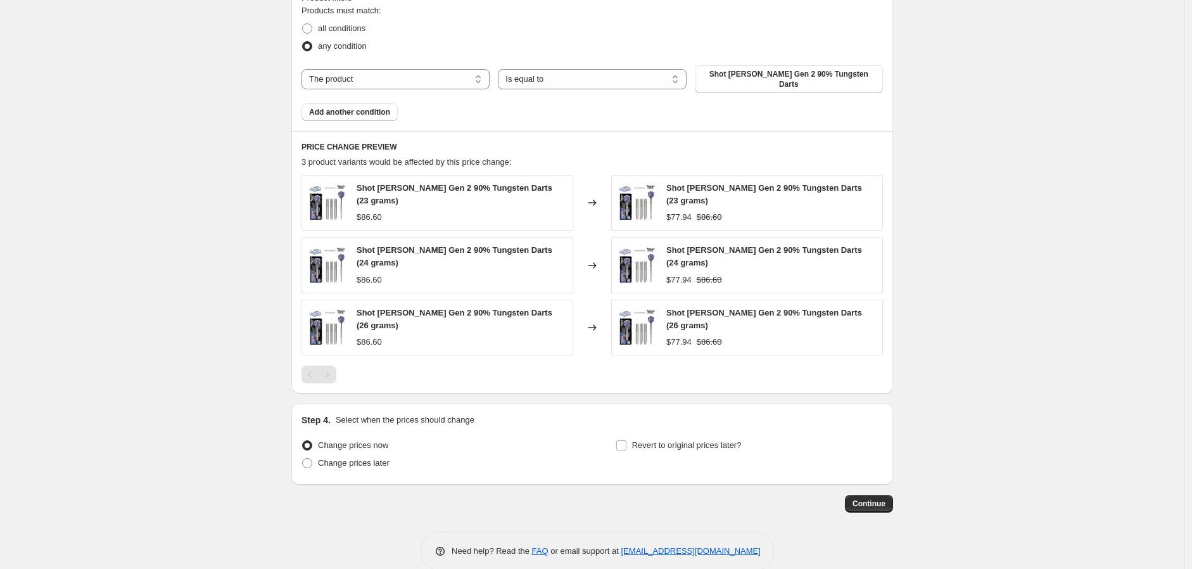
scroll to position [737, 0]
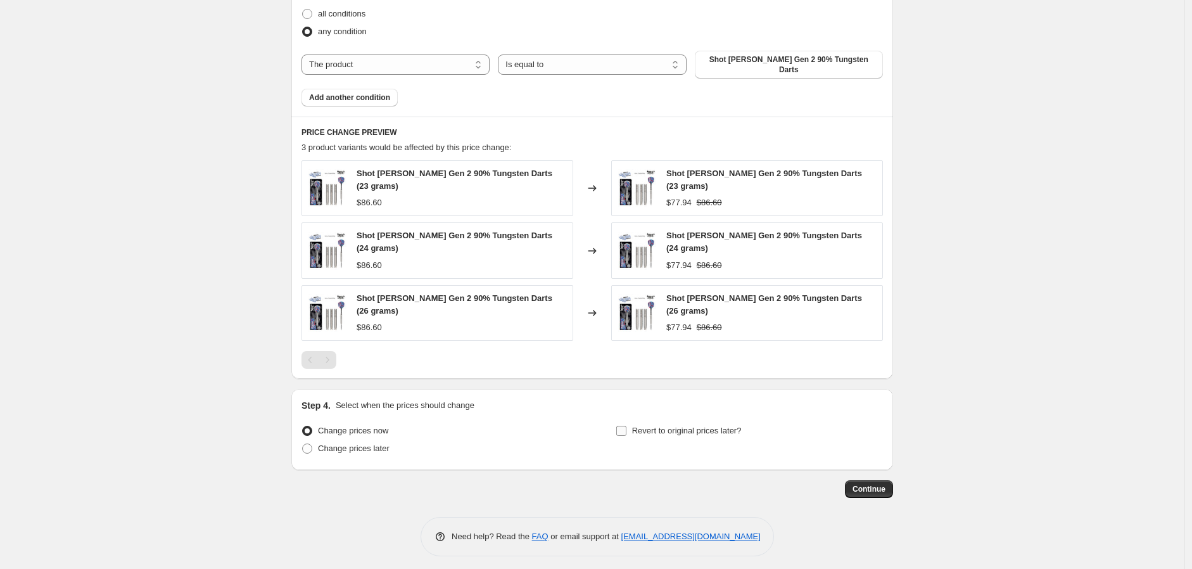
click at [626, 427] on input "Revert to original prices later?" at bounding box center [621, 431] width 10 height 10
checkbox input "true"
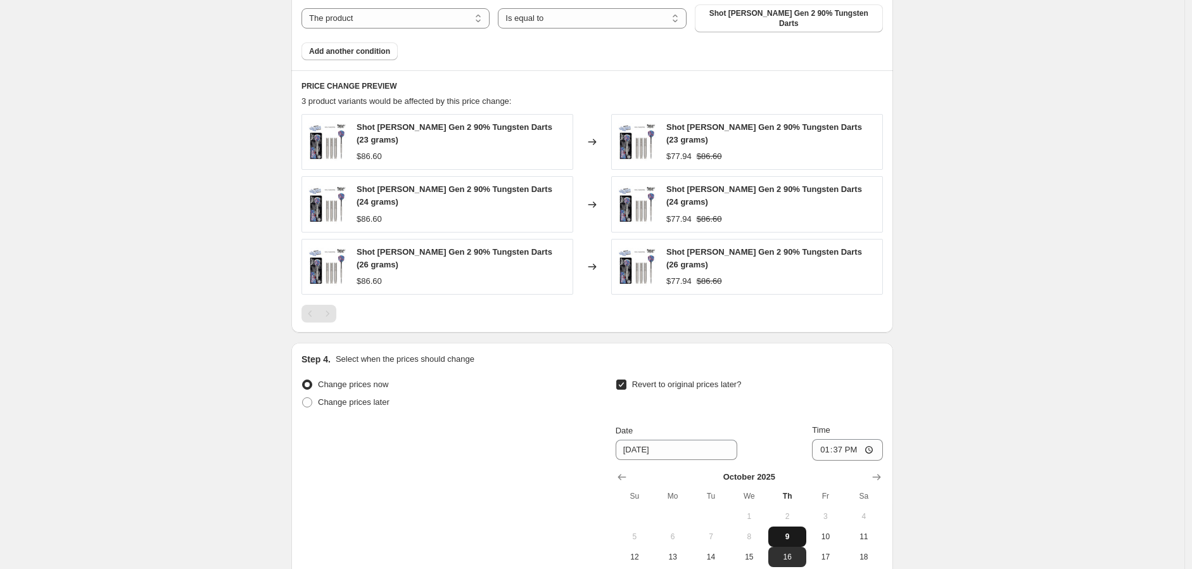
scroll to position [953, 0]
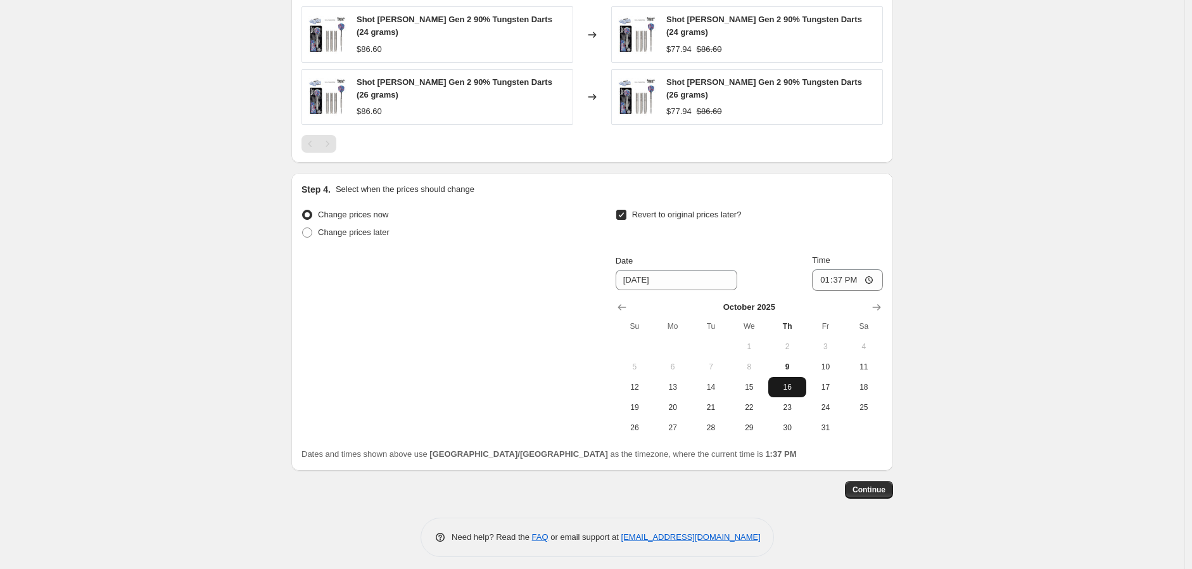
click at [794, 384] on button "16" at bounding box center [787, 387] width 38 height 20
click at [875, 485] on span "Continue" at bounding box center [869, 490] width 33 height 10
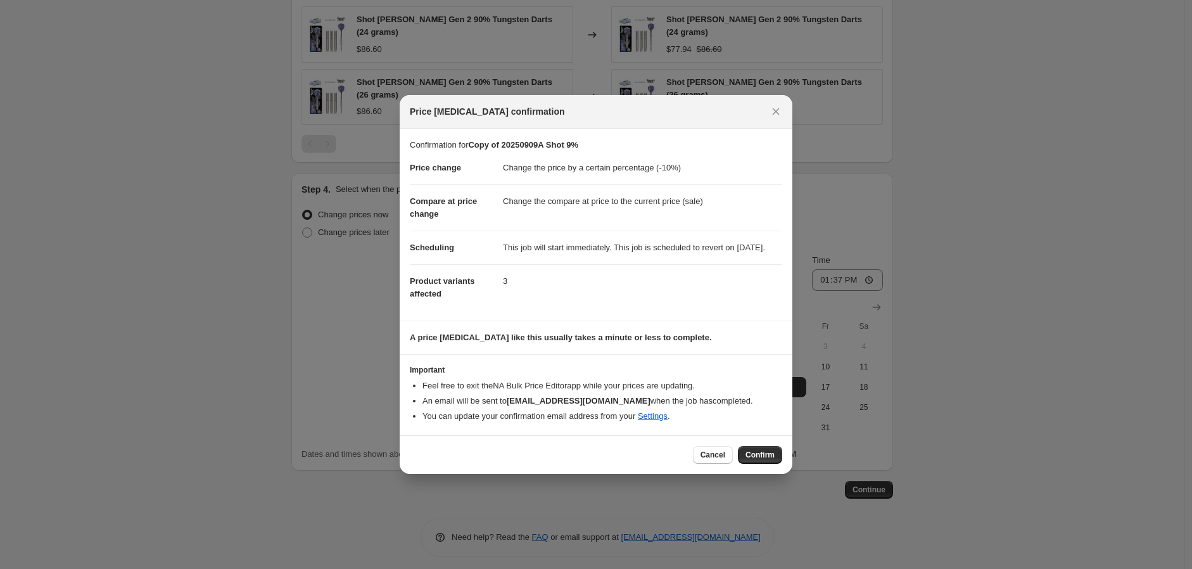
click at [758, 460] on span "Confirm" at bounding box center [760, 455] width 29 height 10
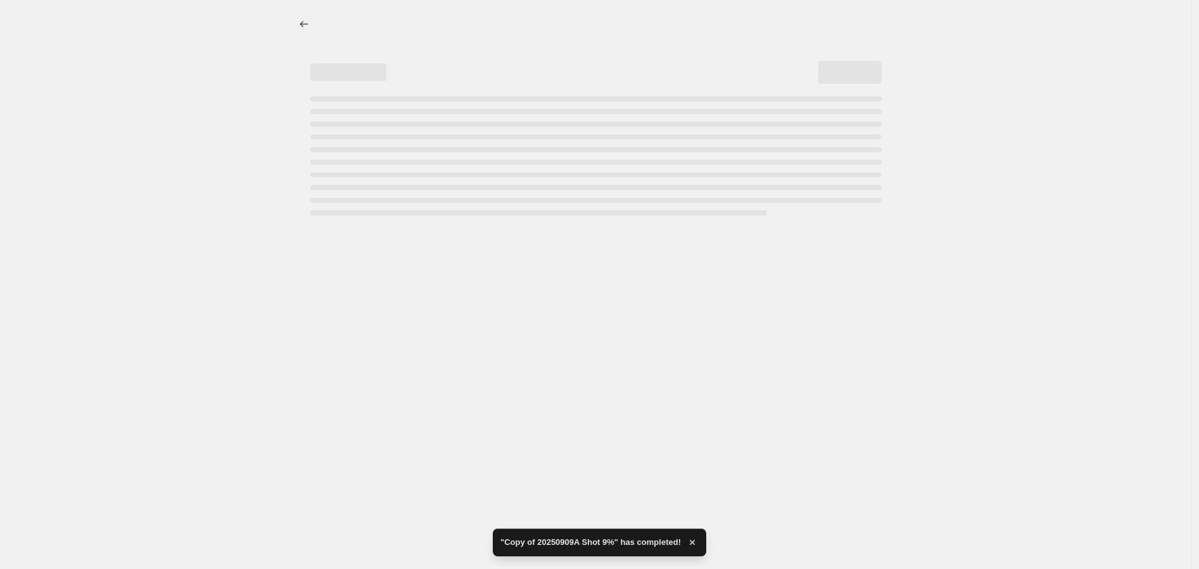
select select "percentage"
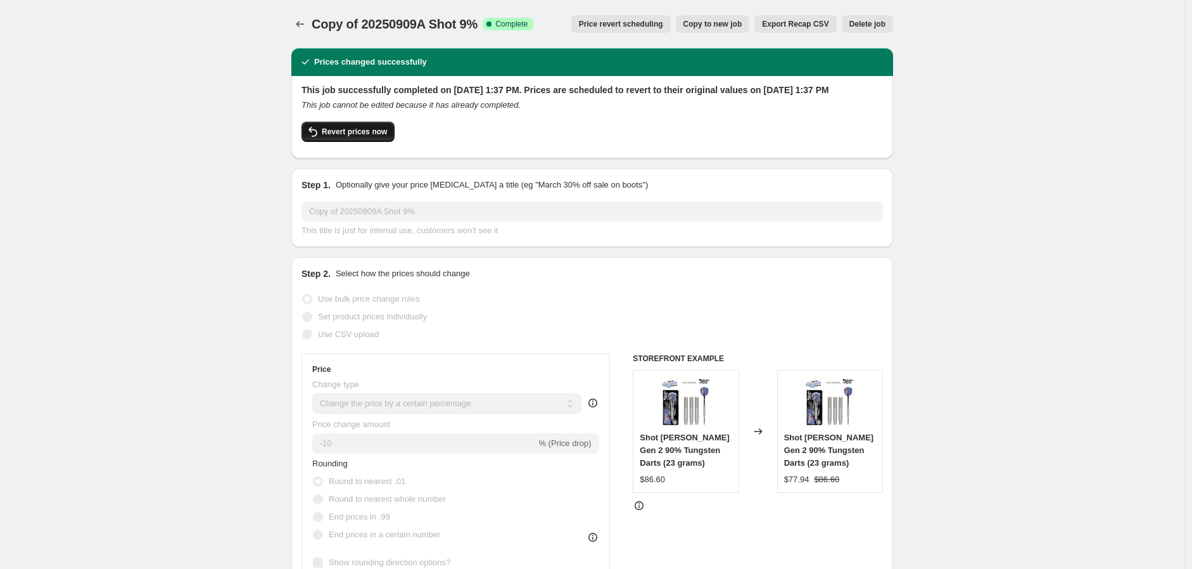
click at [347, 137] on span "Revert prices now" at bounding box center [354, 132] width 65 height 10
checkbox input "false"
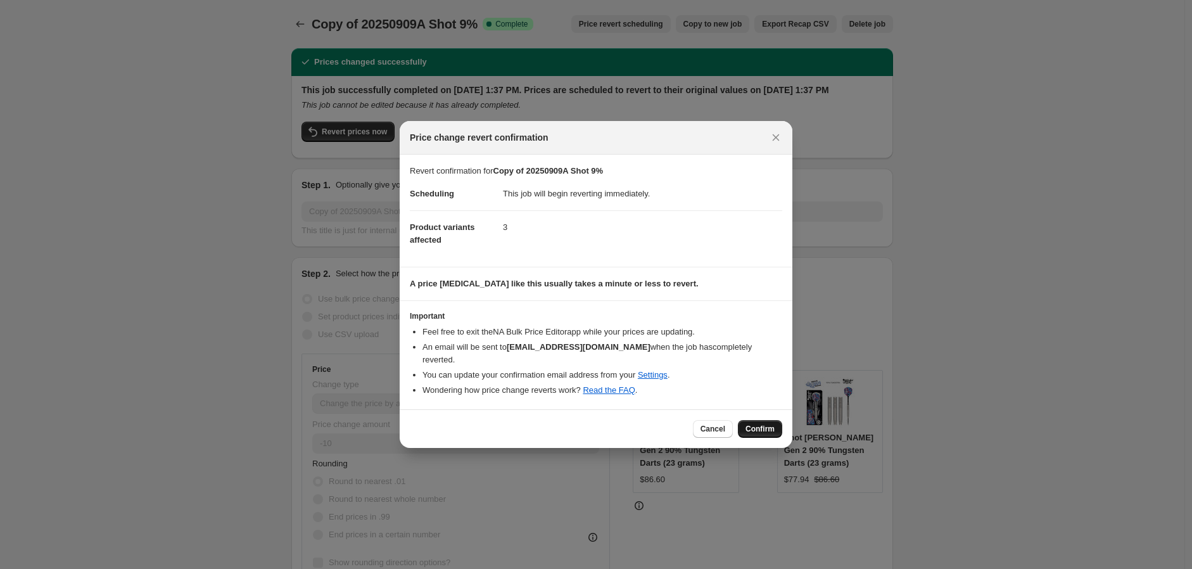
click at [758, 424] on span "Confirm" at bounding box center [760, 429] width 29 height 10
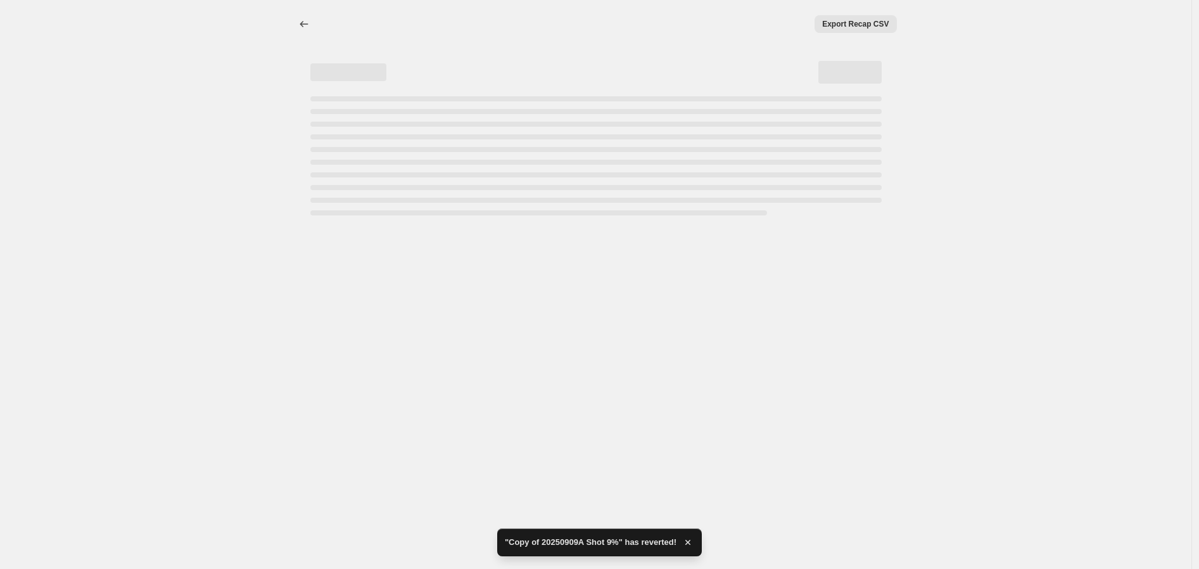
select select "percentage"
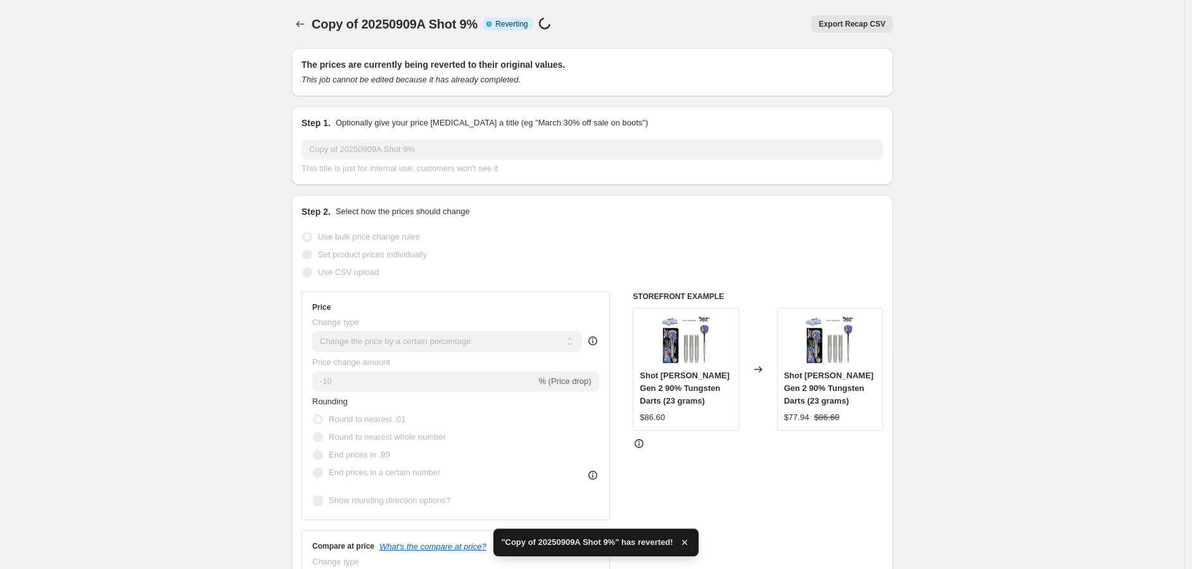
checkbox input "true"
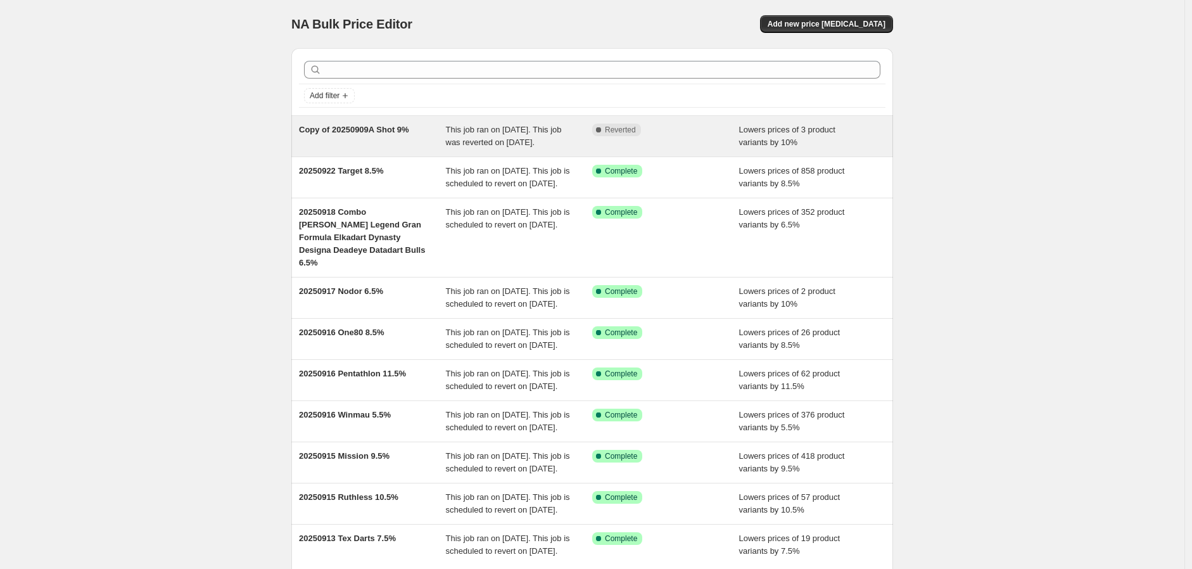
click at [489, 137] on span "This job ran on [DATE]. This job was reverted on [DATE]." at bounding box center [504, 136] width 116 height 22
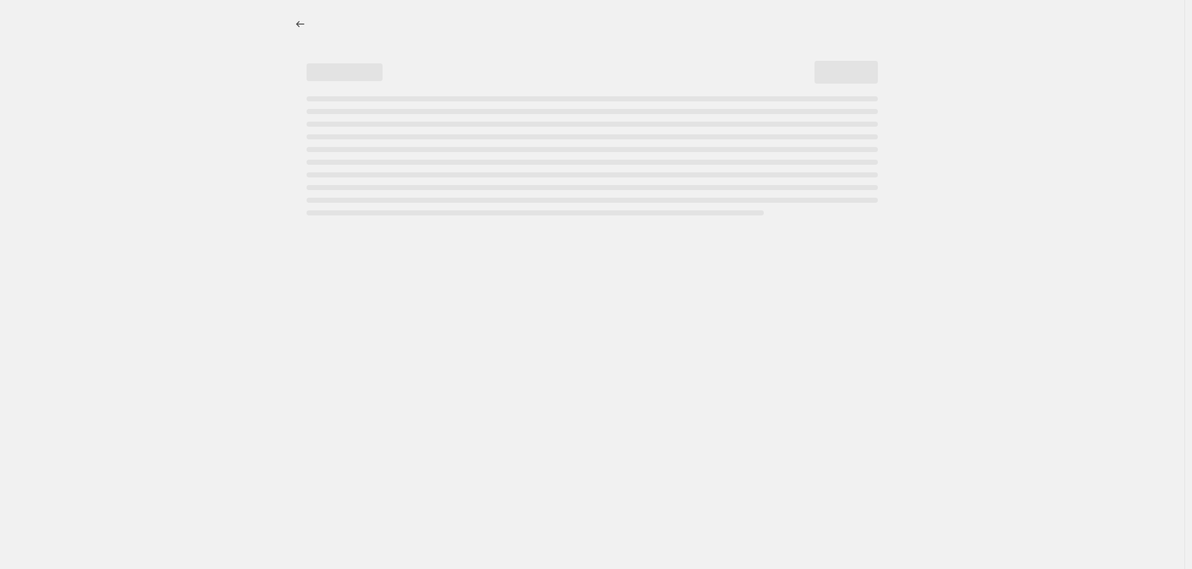
select select "percentage"
